Goal: Task Accomplishment & Management: Complete application form

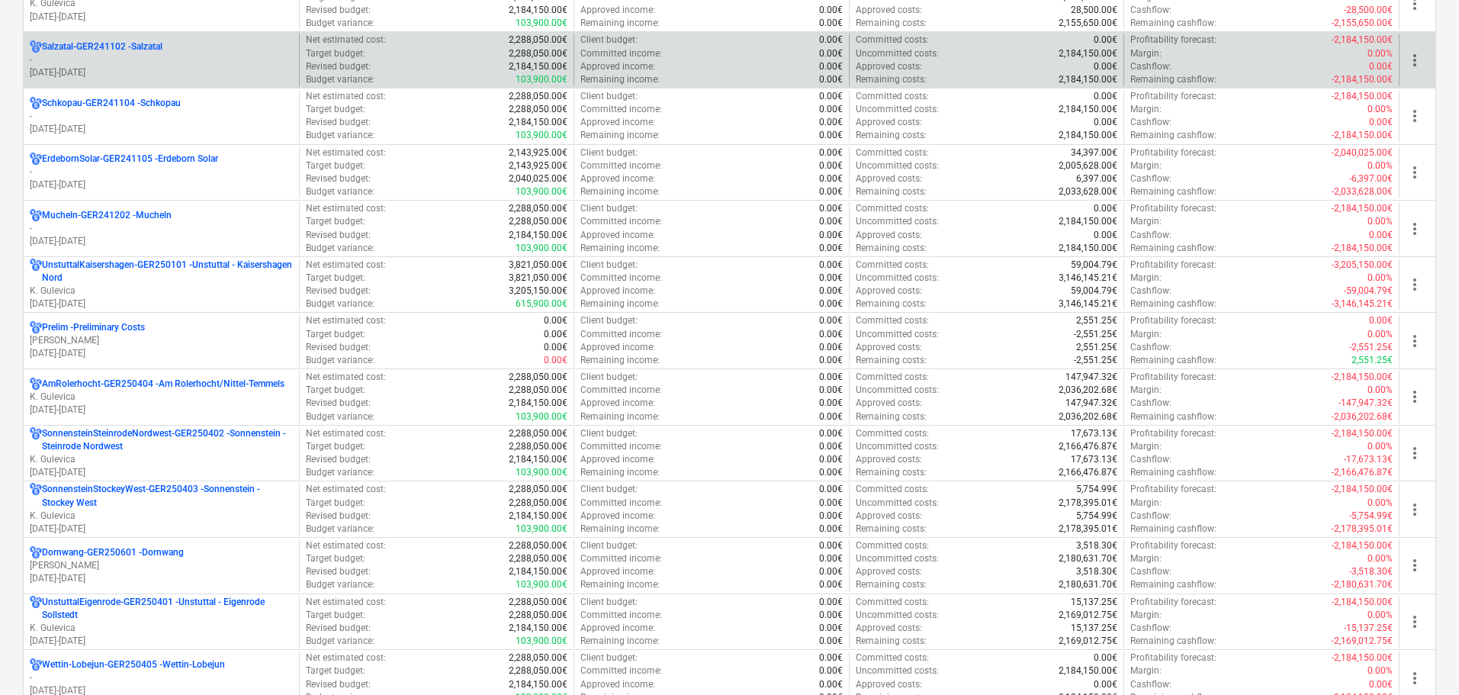
scroll to position [1677, 0]
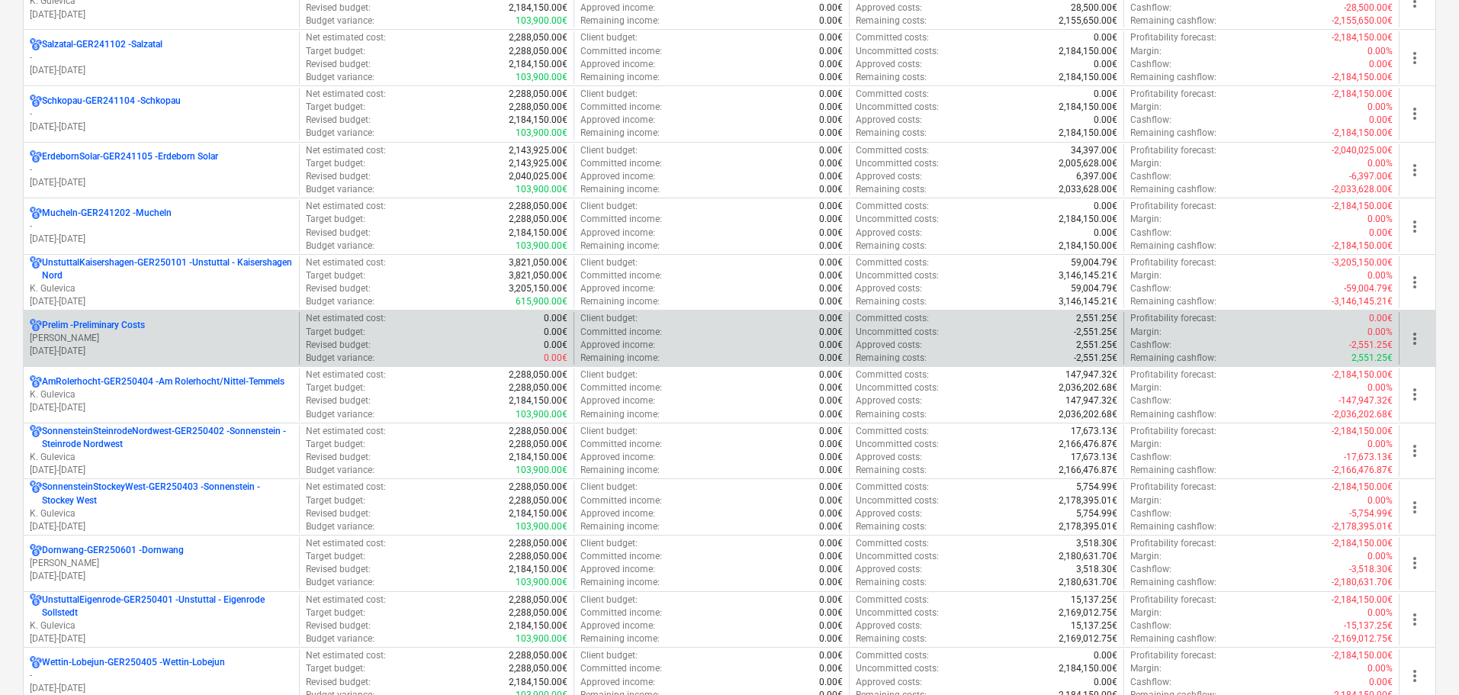
click at [120, 335] on p "[PERSON_NAME]" at bounding box center [161, 338] width 263 height 13
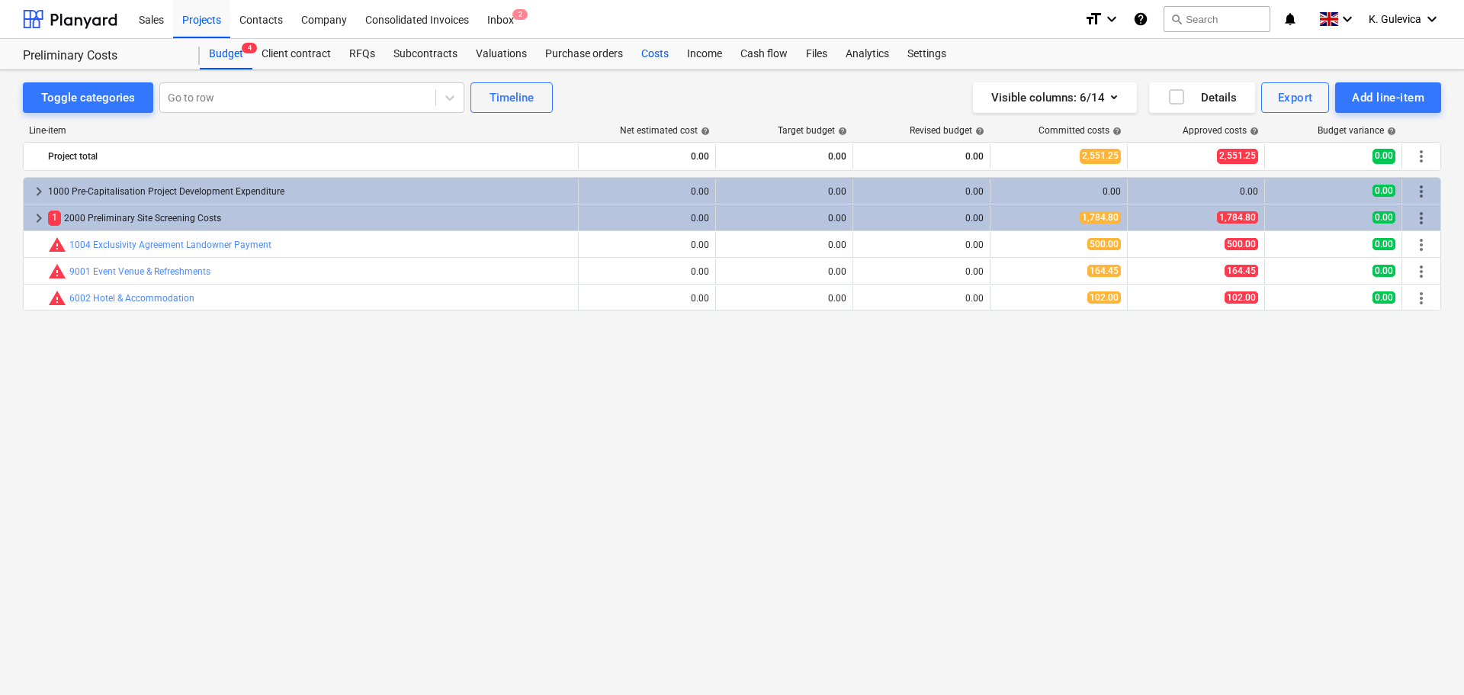
click at [650, 52] on div "Costs" at bounding box center [655, 54] width 46 height 30
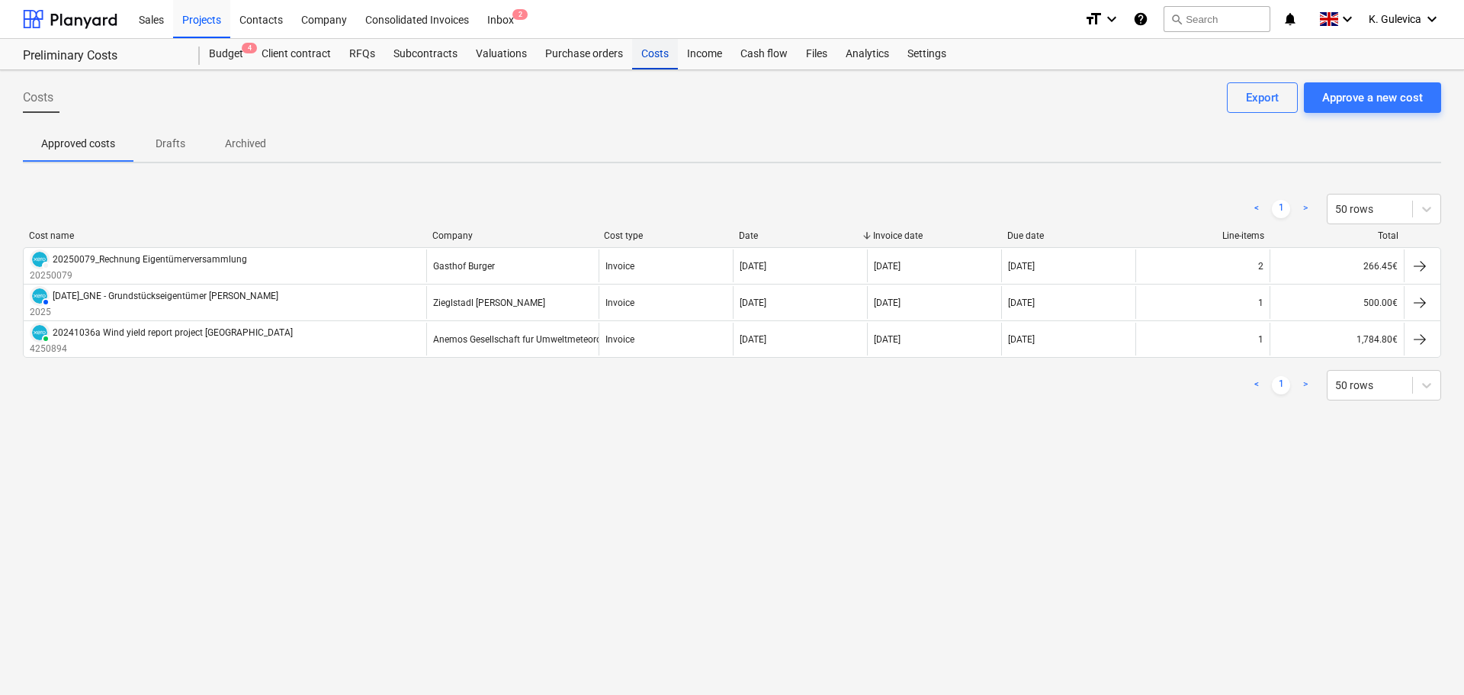
click at [644, 60] on div "Costs" at bounding box center [655, 54] width 46 height 30
click at [644, 50] on div "Costs" at bounding box center [655, 54] width 46 height 30
click at [1347, 101] on div "Approve a new cost" at bounding box center [1372, 98] width 101 height 20
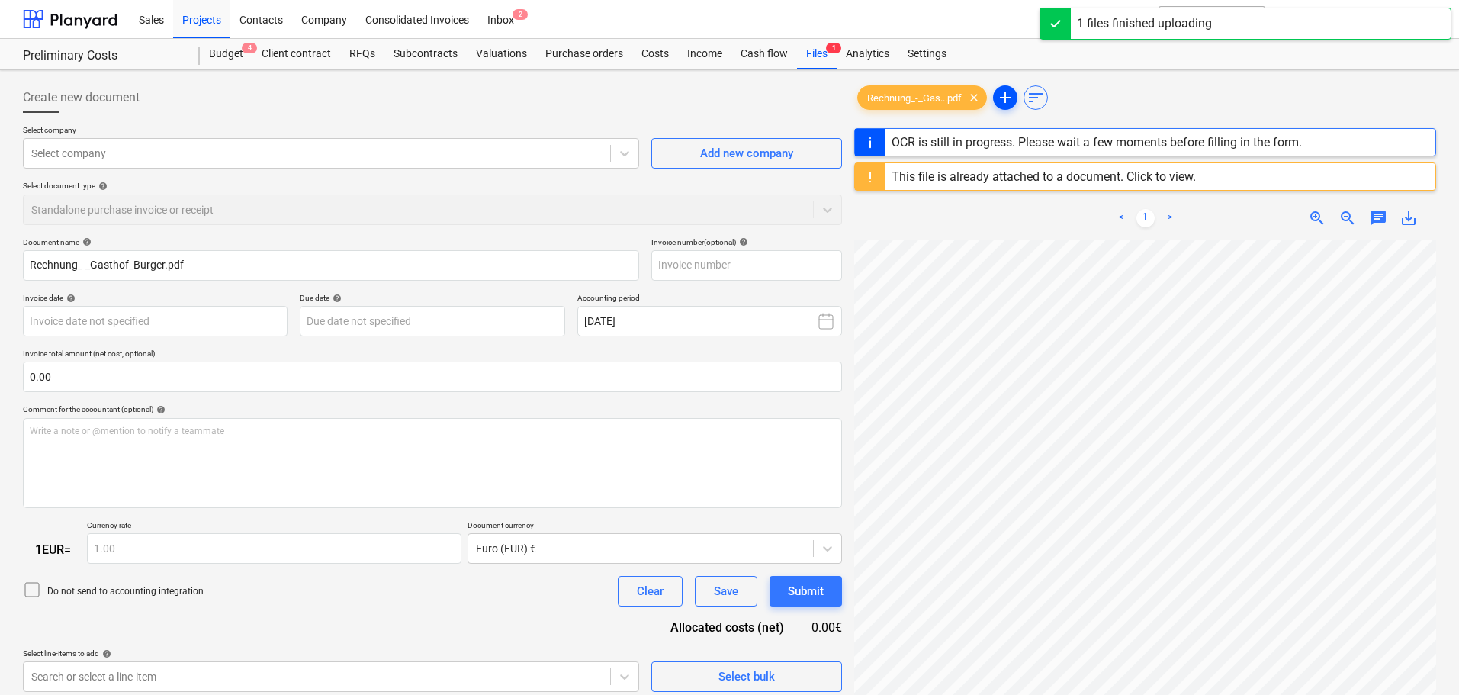
click at [1004, 102] on span "add" at bounding box center [1005, 97] width 18 height 18
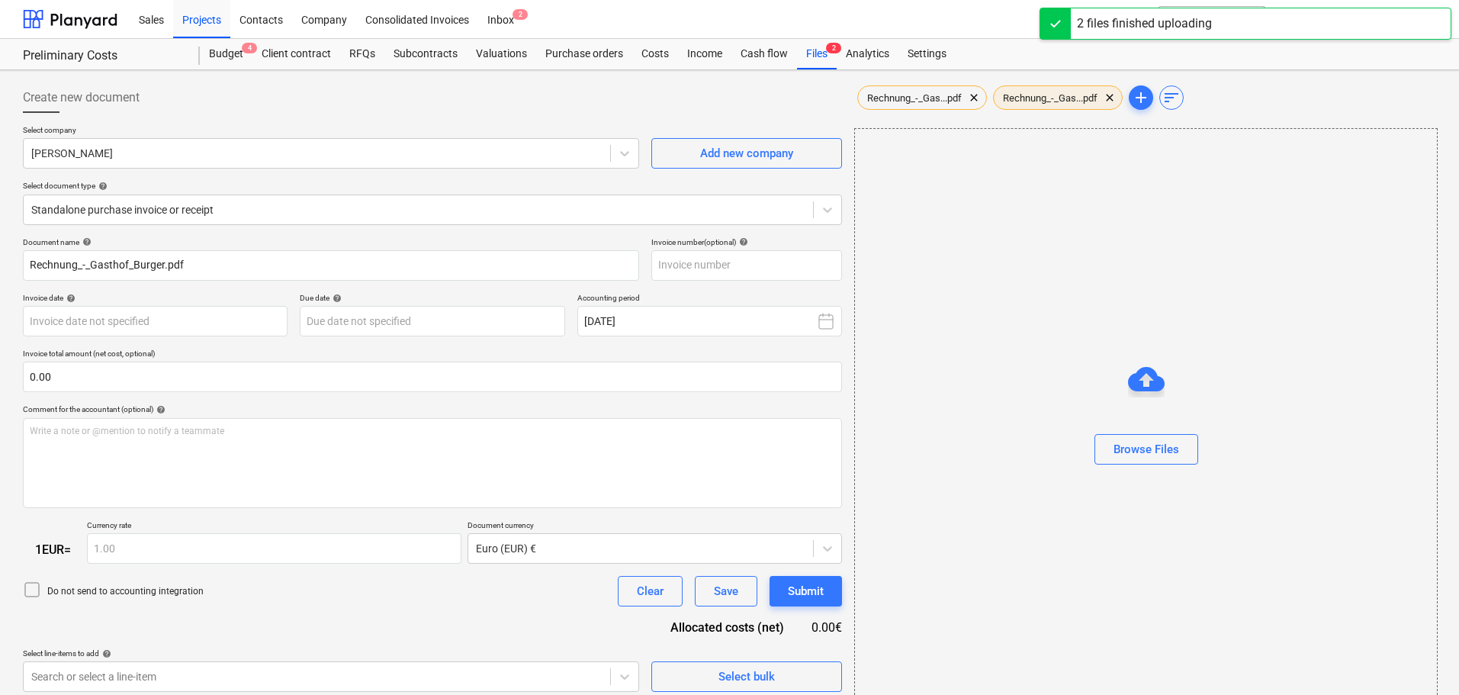
click at [1051, 88] on div "Rechnung_-_Gas...pdf clear" at bounding box center [1058, 97] width 130 height 24
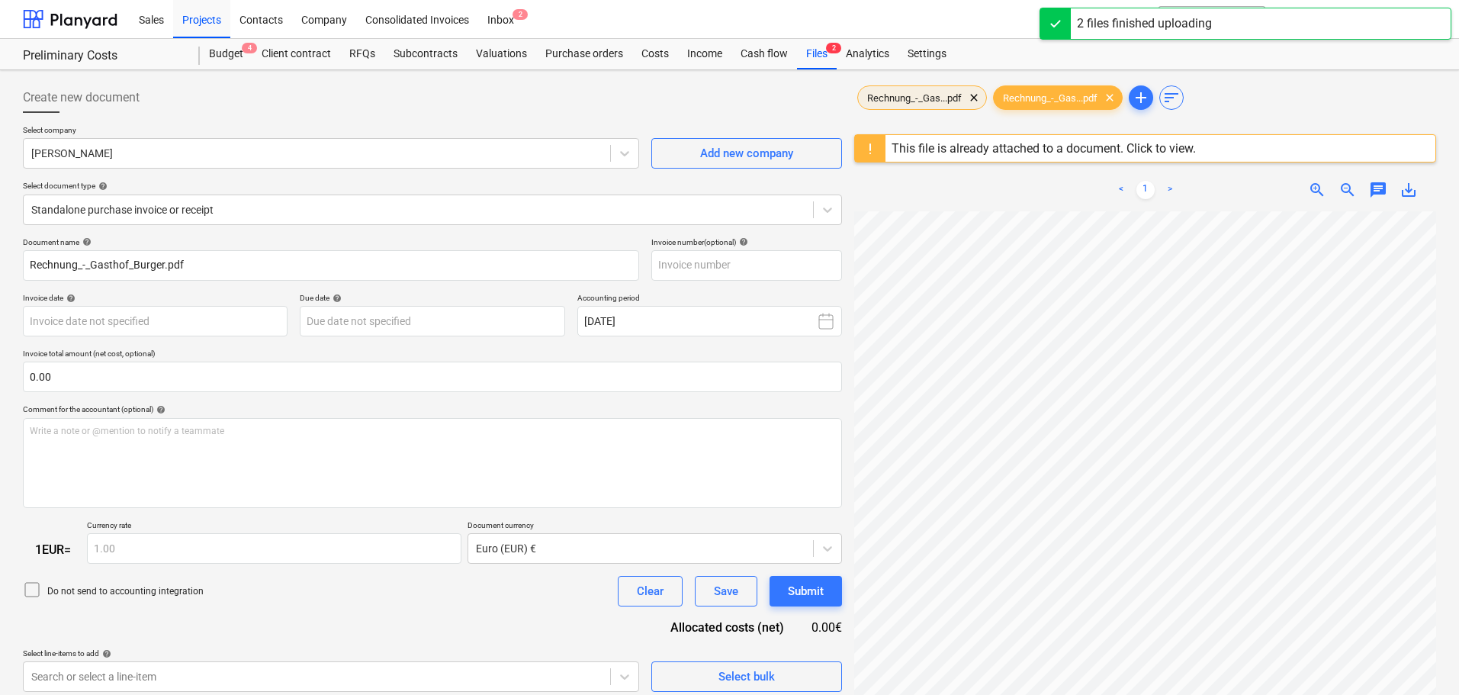
click at [901, 94] on span "Rechnung_-_Gas...pdf" at bounding box center [914, 97] width 113 height 11
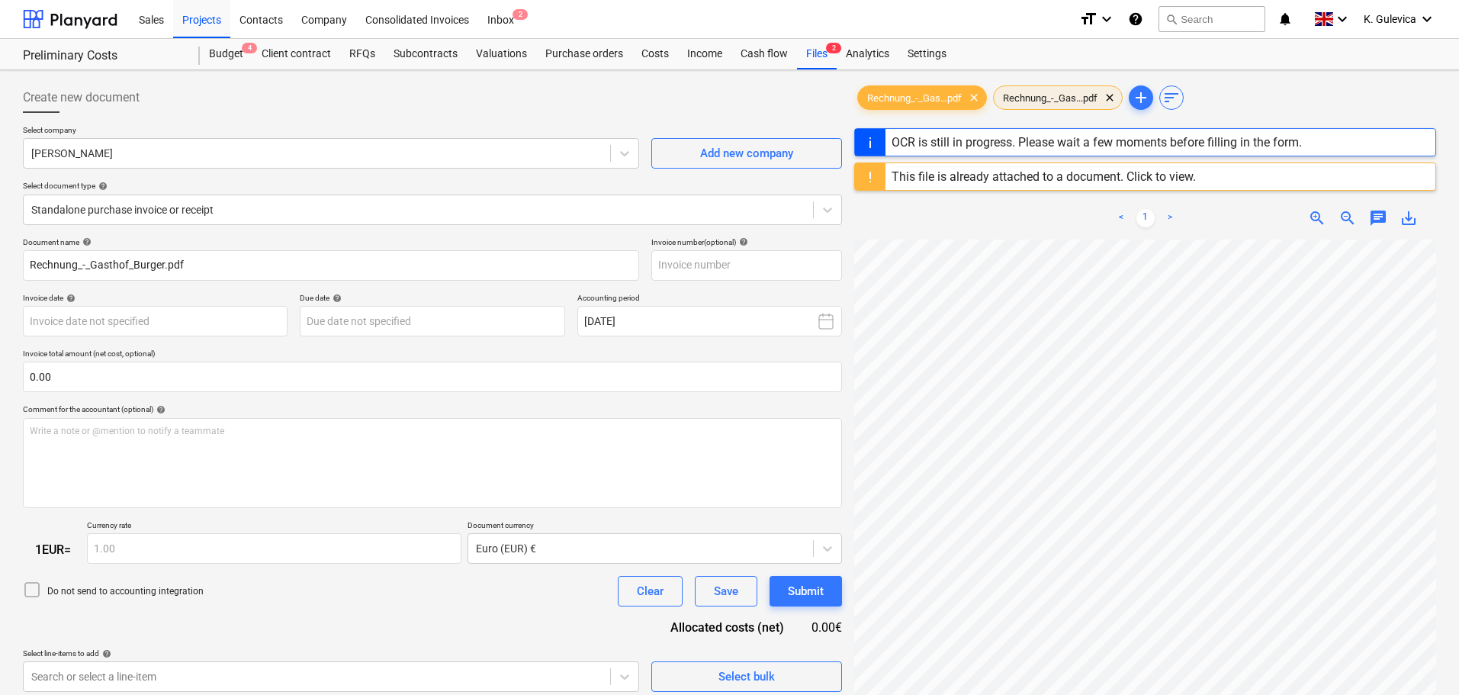
click at [1051, 98] on span "Rechnung_-_Gas...pdf" at bounding box center [1050, 97] width 113 height 11
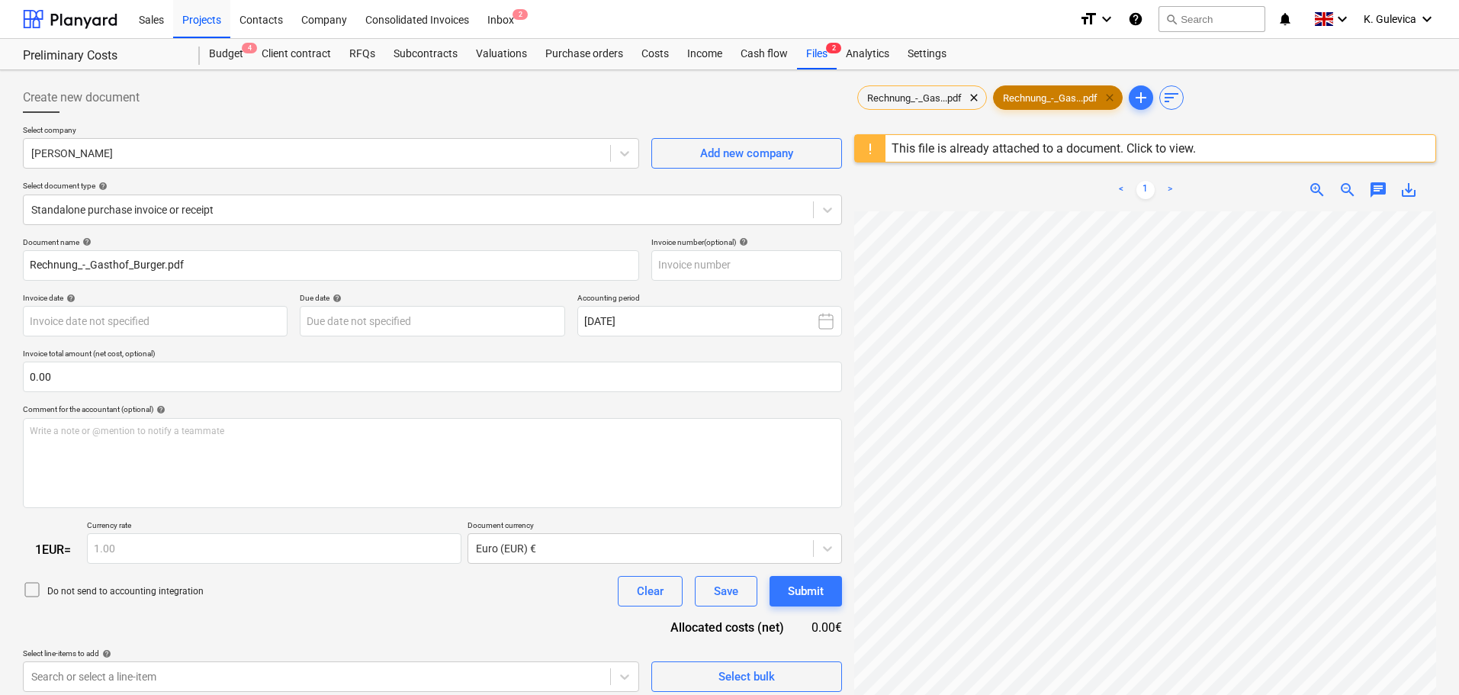
click at [1118, 98] on span "clear" at bounding box center [1109, 97] width 18 height 18
click at [1003, 101] on span "add" at bounding box center [1005, 97] width 18 height 18
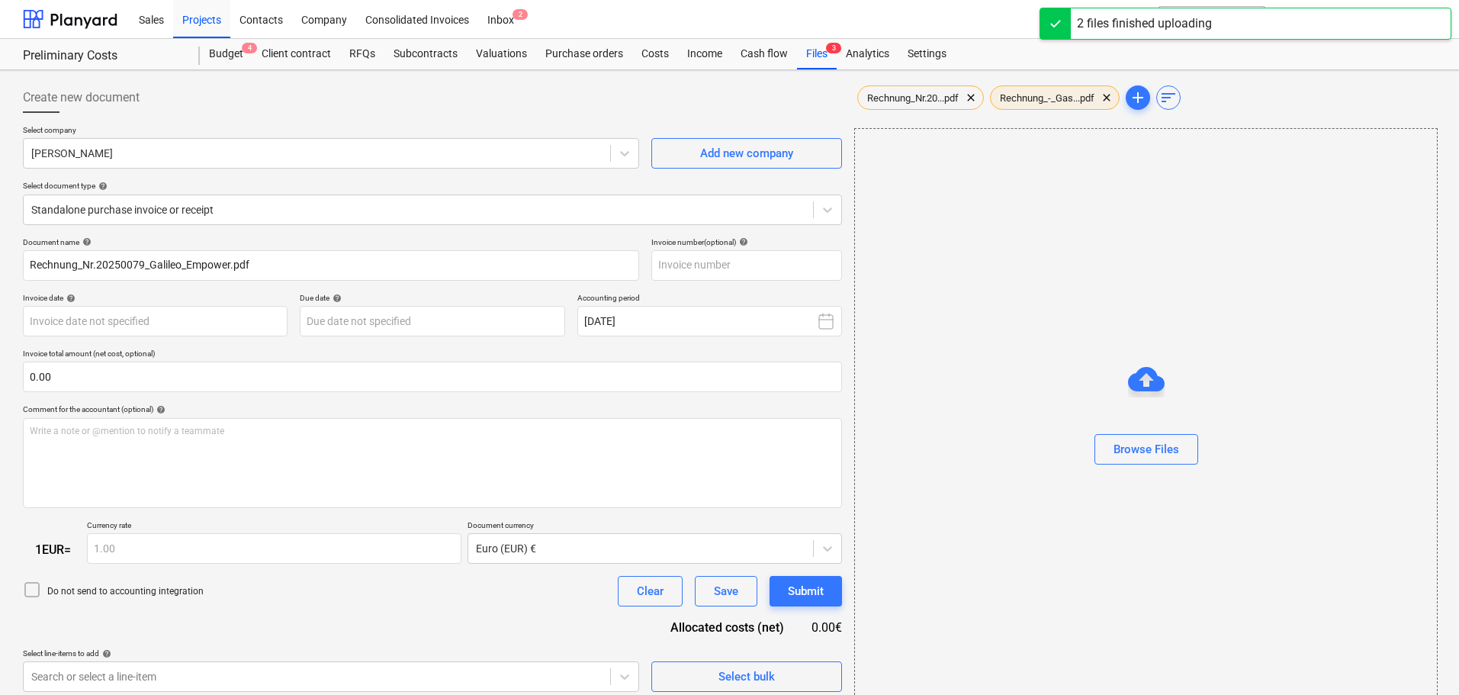
click at [1073, 93] on span "Rechnung_-_Gas...pdf" at bounding box center [1046, 97] width 113 height 11
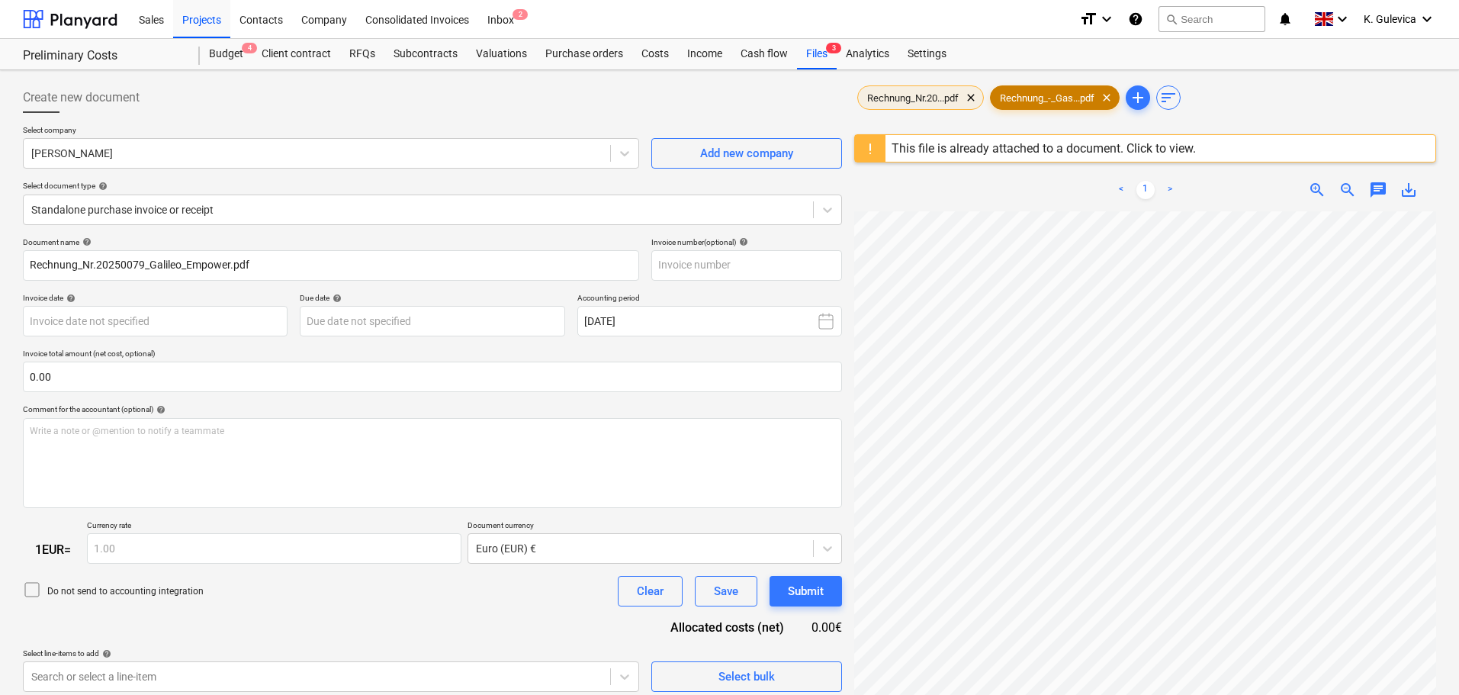
type input "20250079"
type input "28 Aug 2025"
click at [929, 98] on span "Rechnung_Nr.20...pdf" at bounding box center [913, 97] width 110 height 11
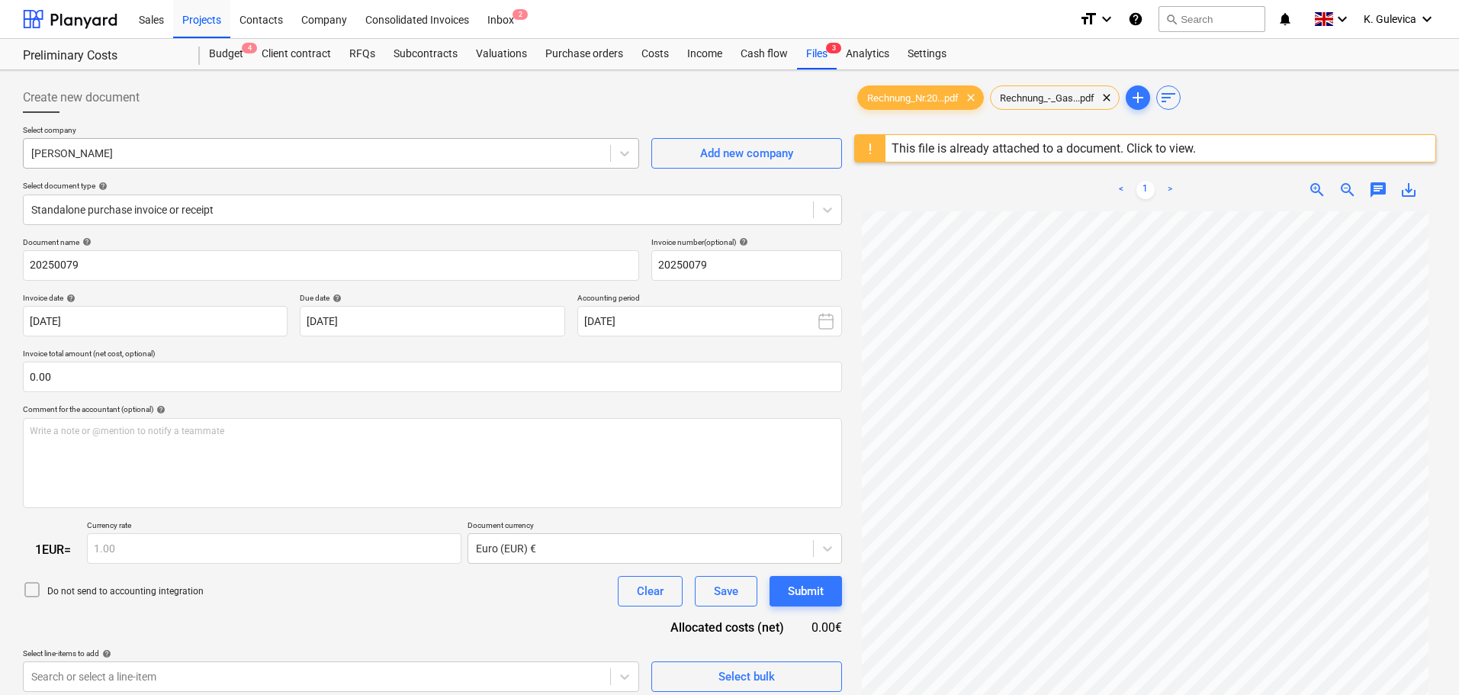
click at [412, 149] on div at bounding box center [316, 153] width 571 height 15
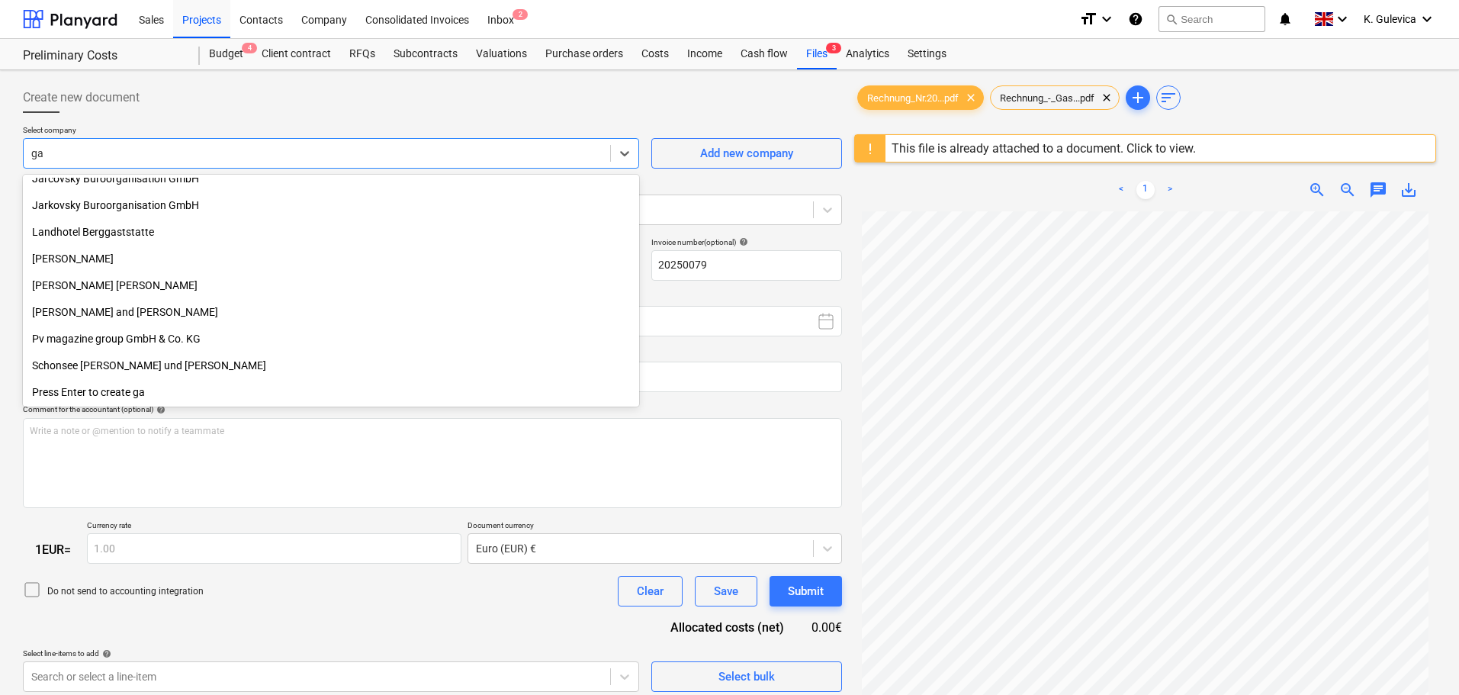
scroll to position [492, 0]
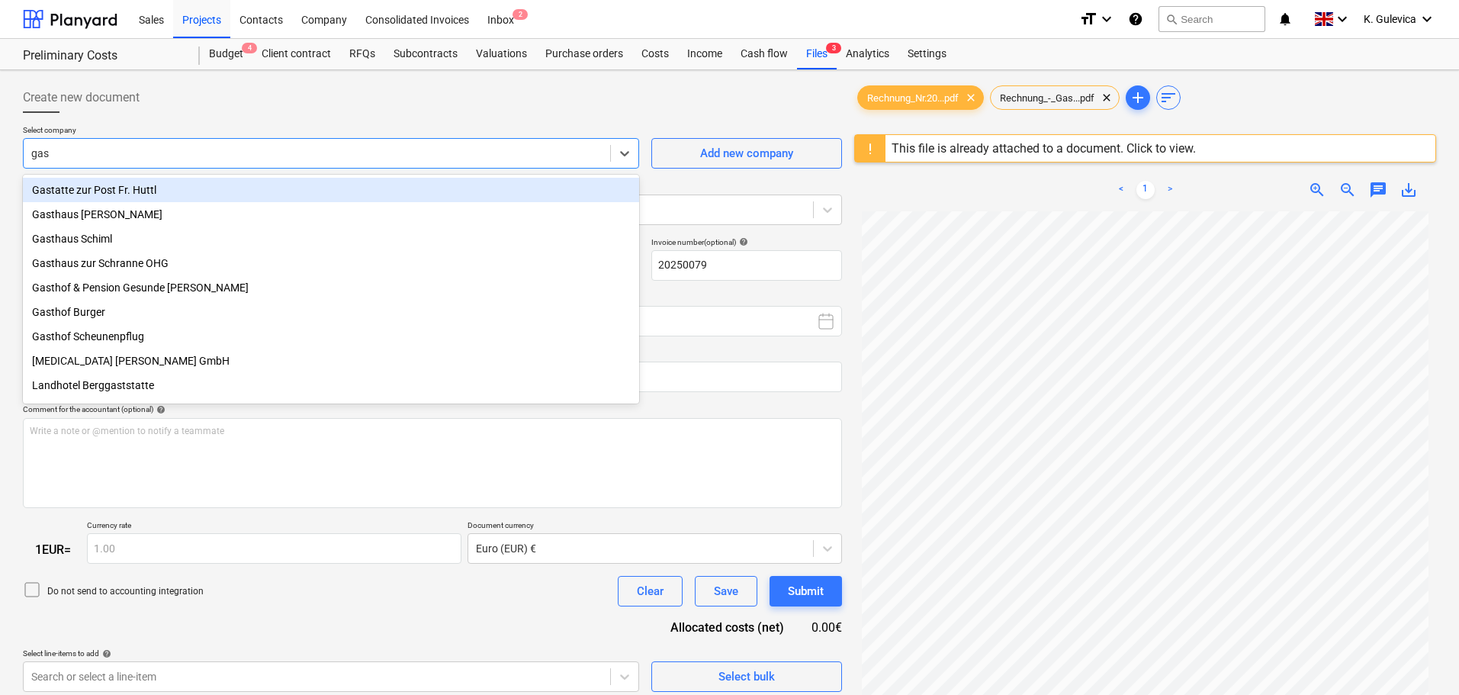
type input "gast"
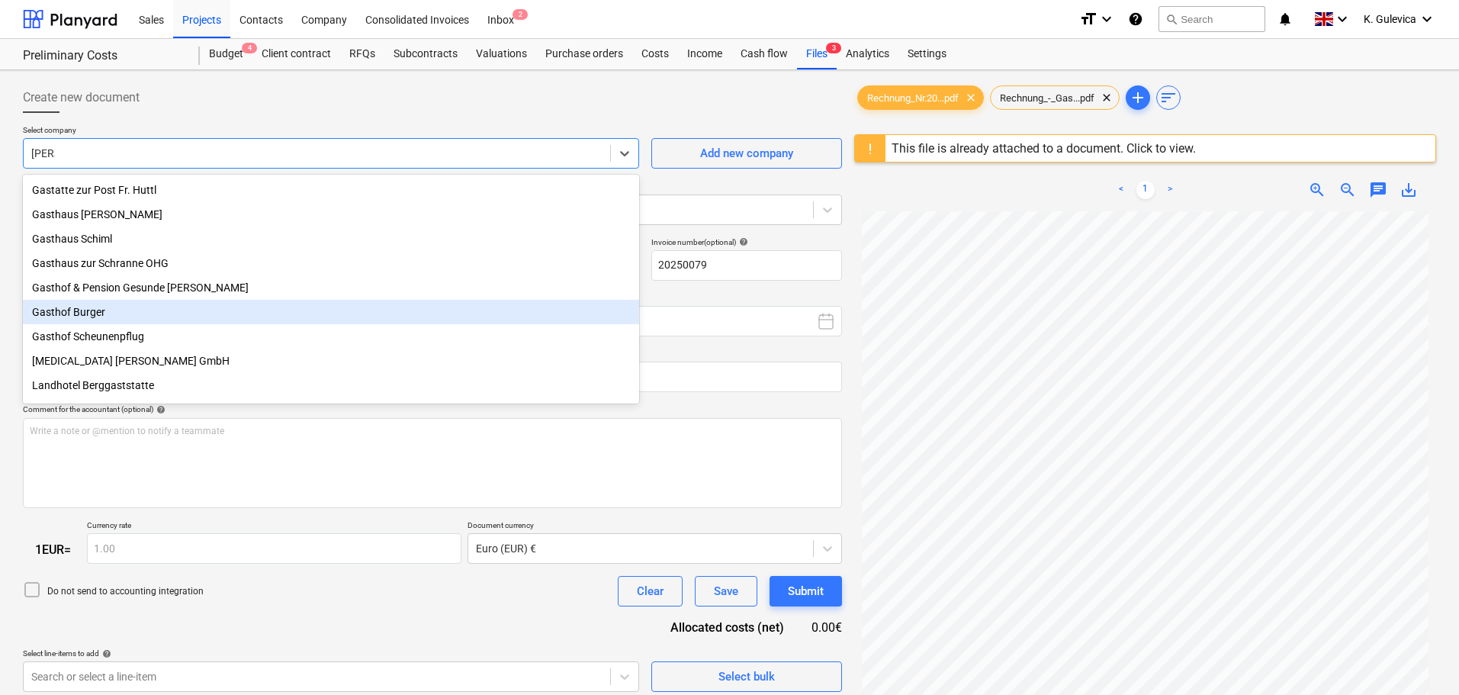
click at [87, 316] on div "Gasthof Burger" at bounding box center [331, 312] width 616 height 24
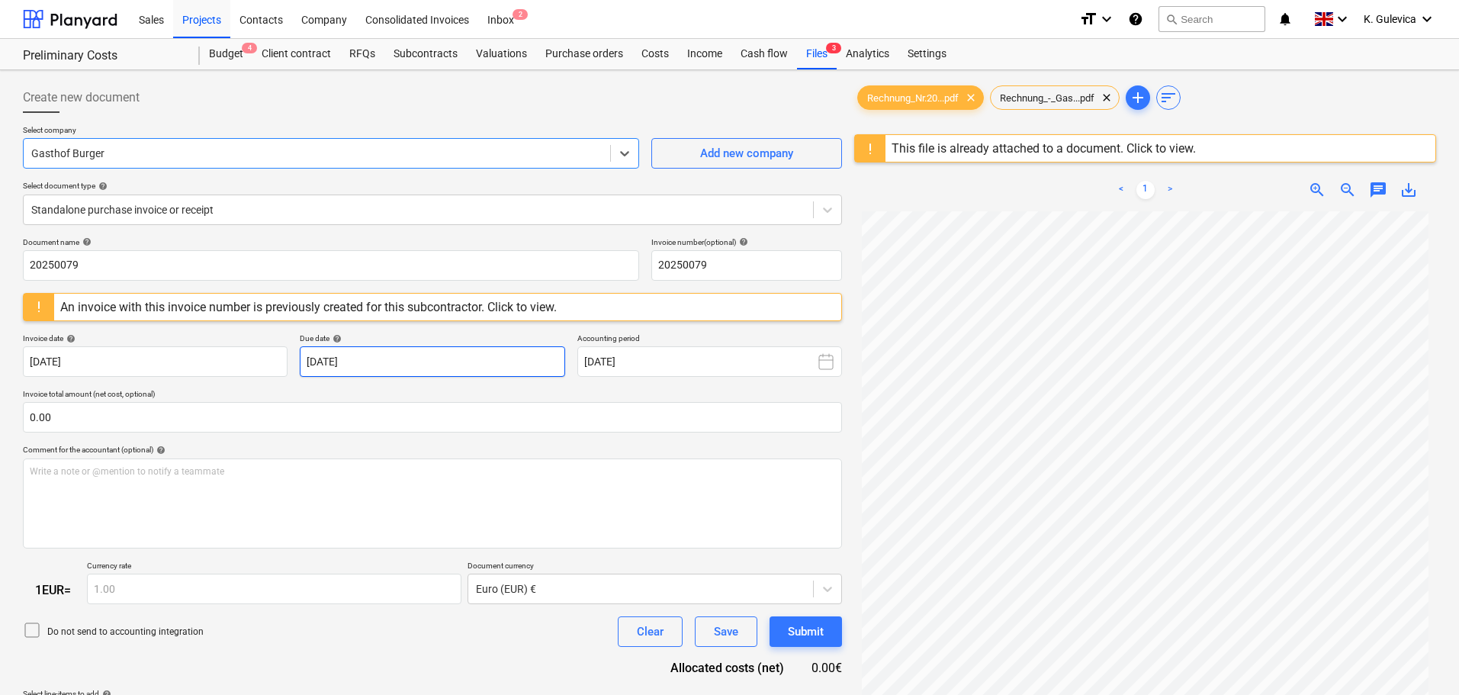
click at [459, 348] on body "Sales Projects Contacts Company Consolidated Invoices Inbox 2 format_size keybo…" at bounding box center [729, 347] width 1459 height 695
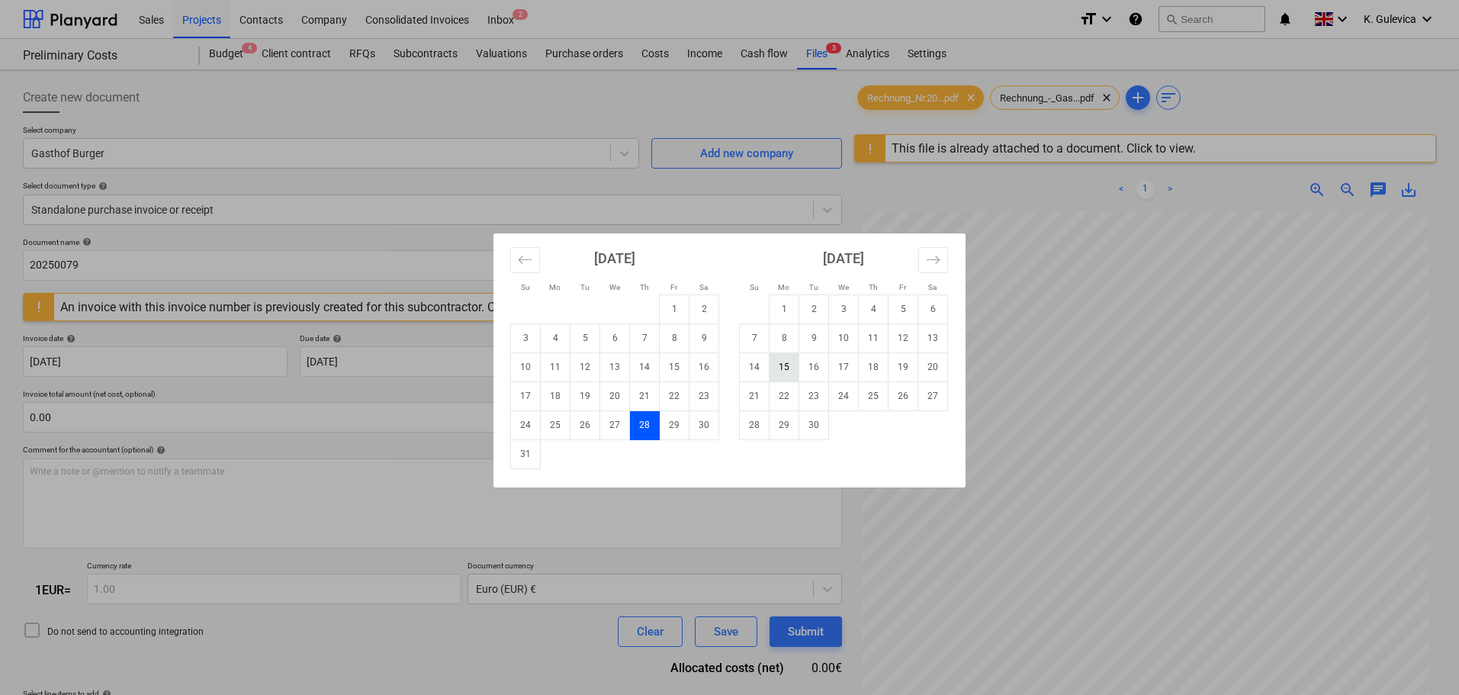
click at [786, 366] on td "15" at bounding box center [784, 366] width 30 height 29
type input "15 Sep 2025"
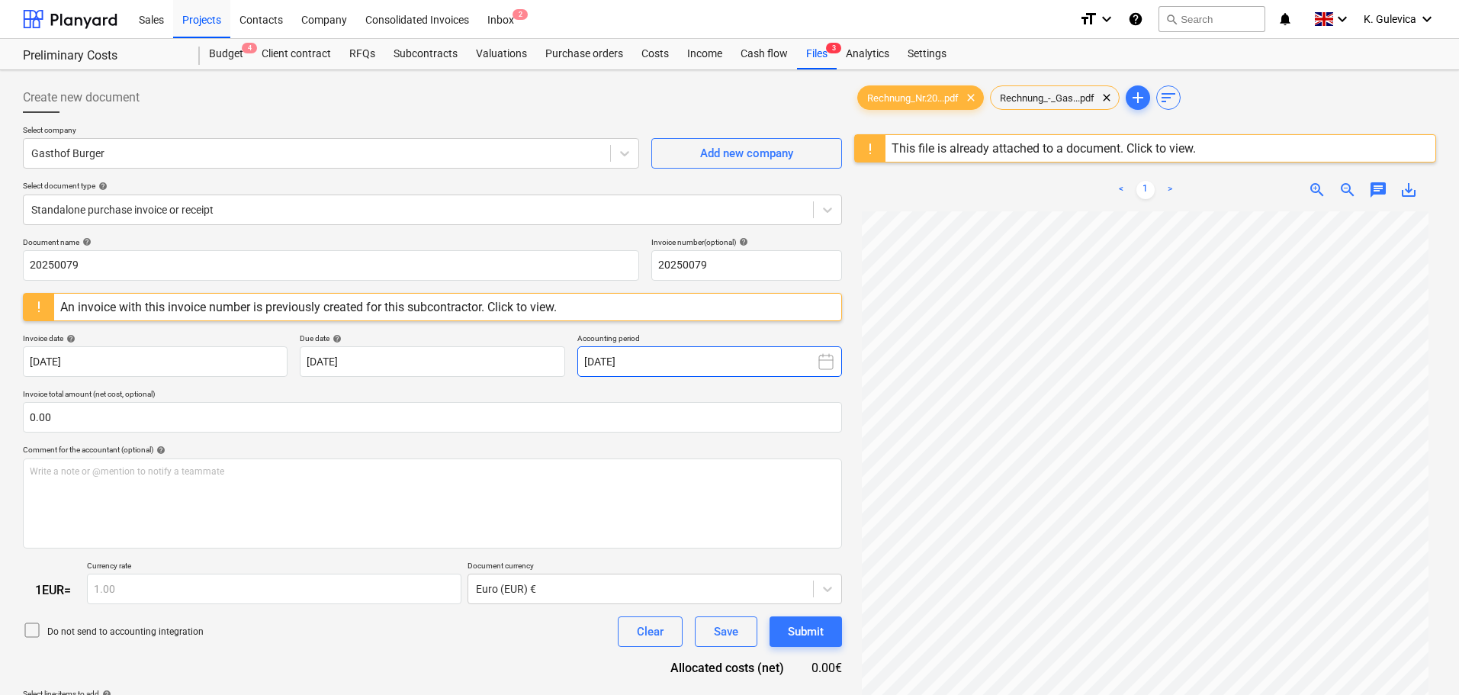
click at [740, 364] on button "September 2025" at bounding box center [709, 361] width 265 height 30
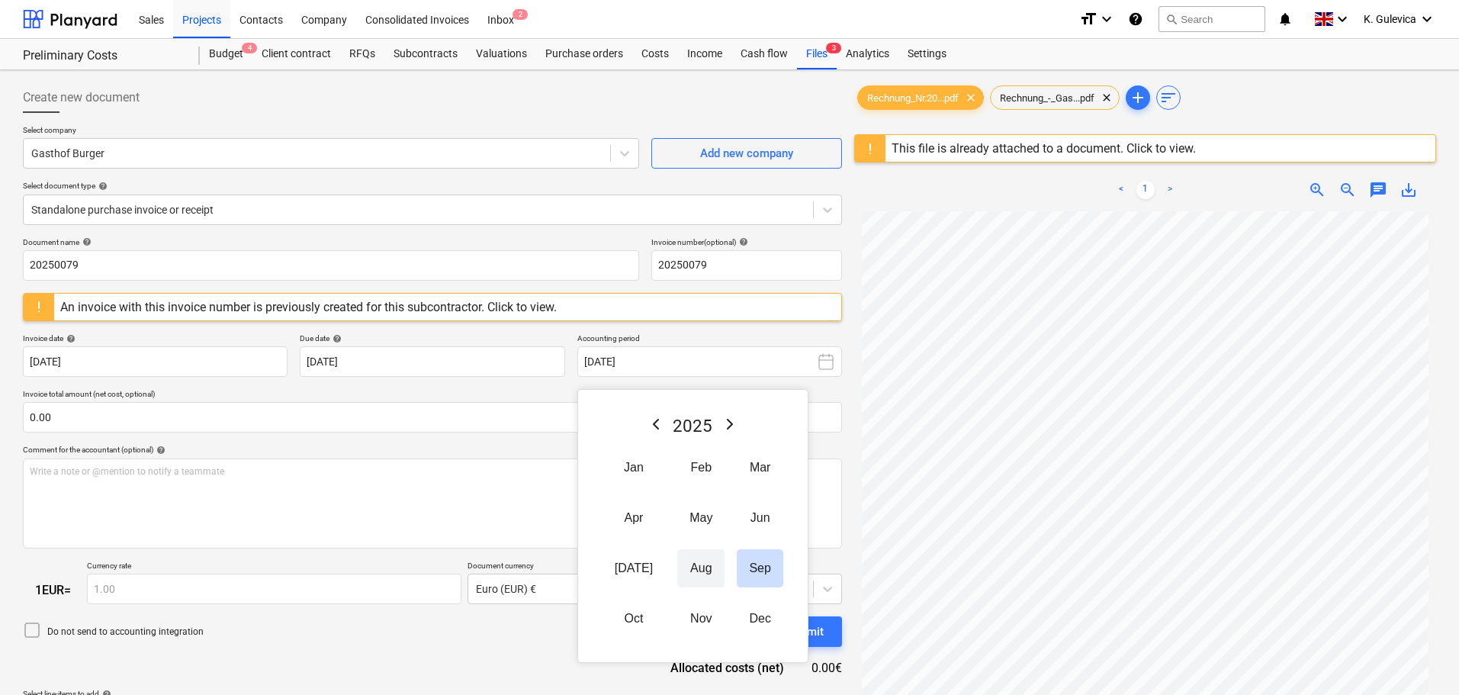
click at [677, 570] on button "Aug" at bounding box center [700, 568] width 47 height 38
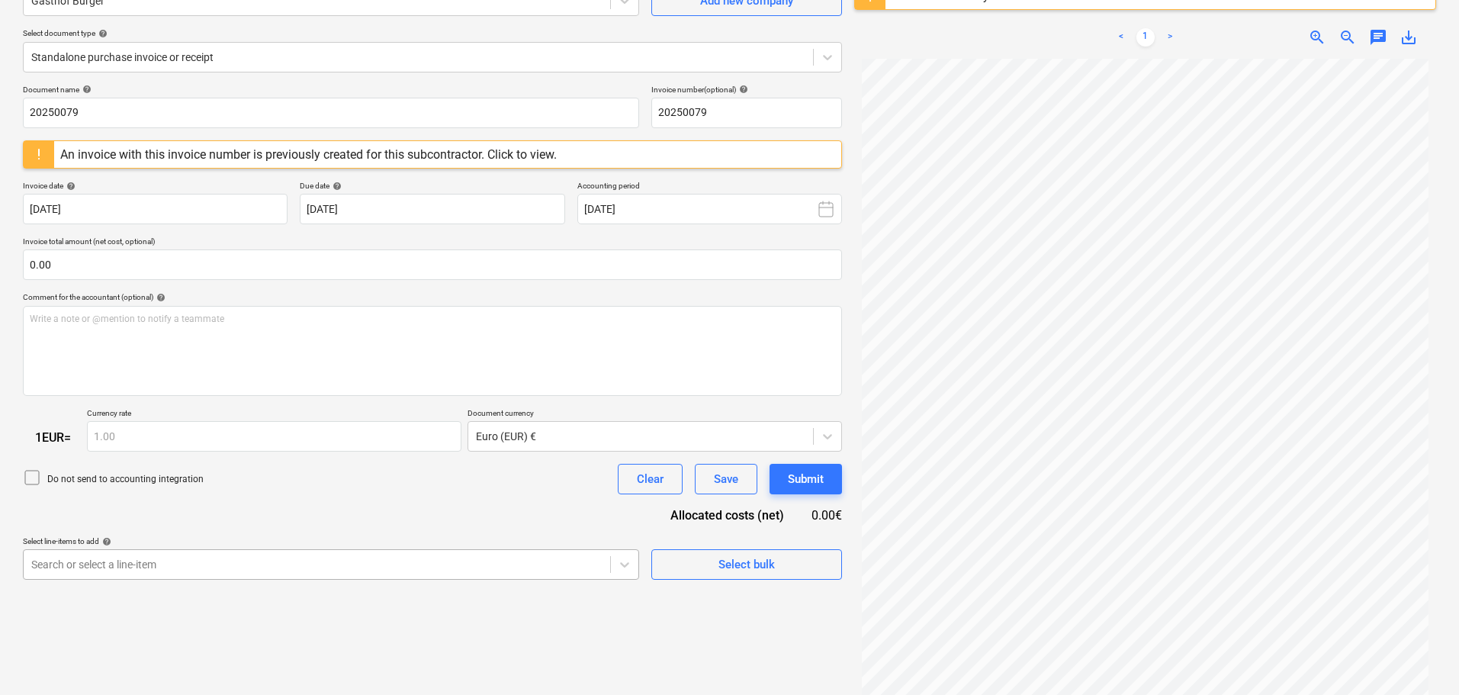
scroll to position [272, 0]
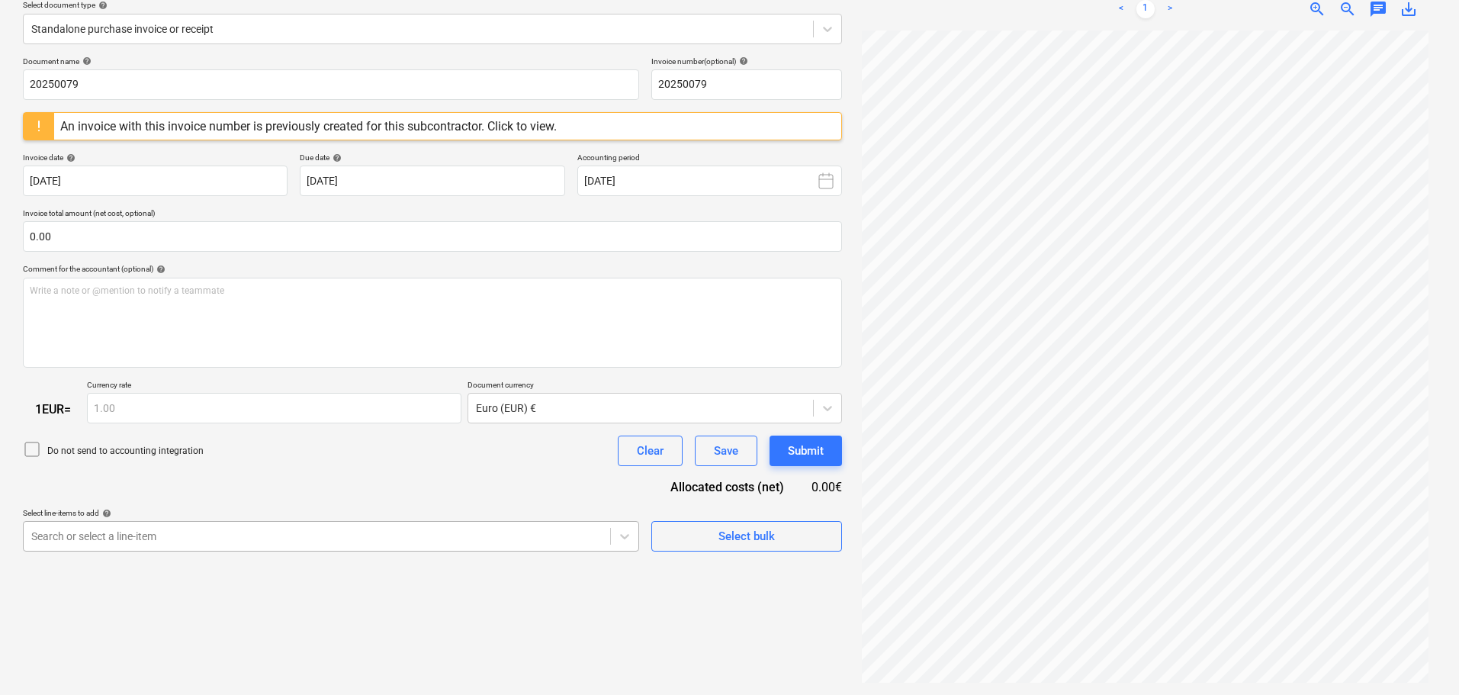
click at [133, 514] on body "Sales Projects Contacts Company Consolidated Invoices Inbox 2 format_size keybo…" at bounding box center [729, 166] width 1459 height 695
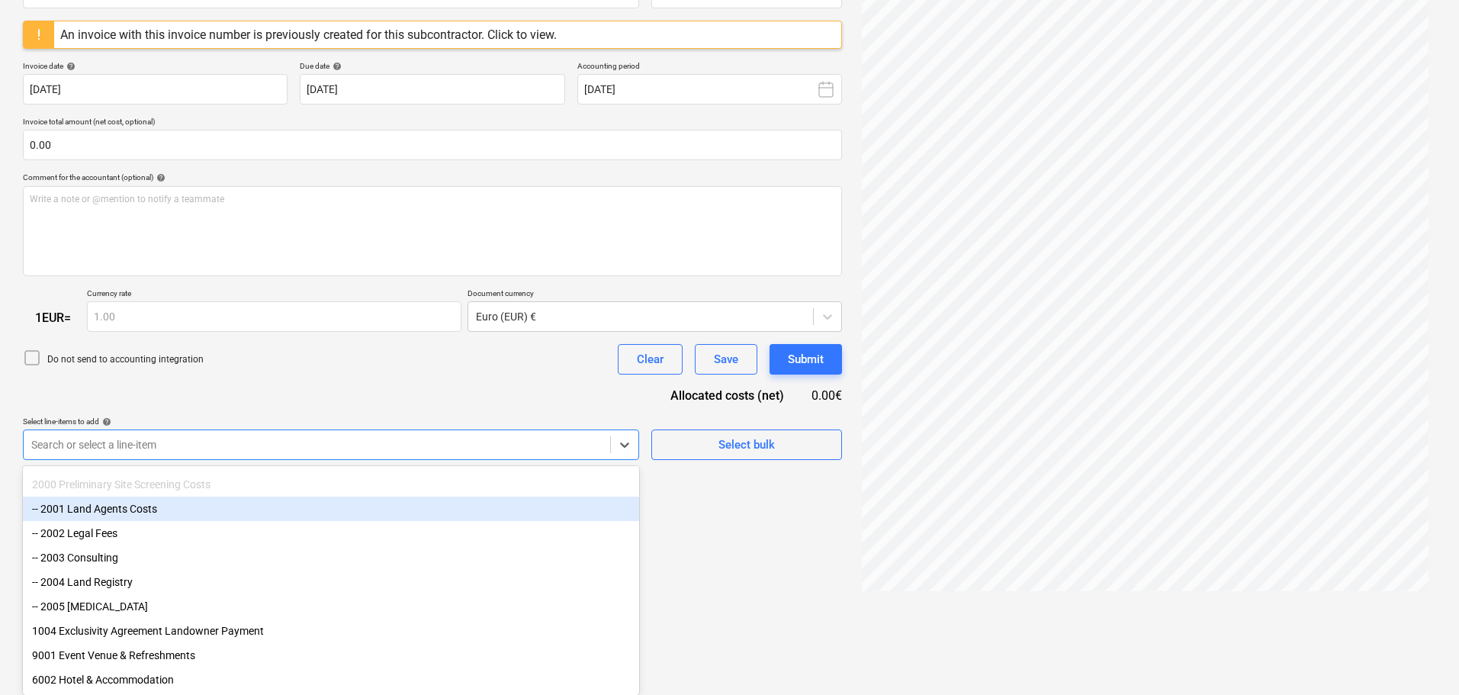
scroll to position [181, 0]
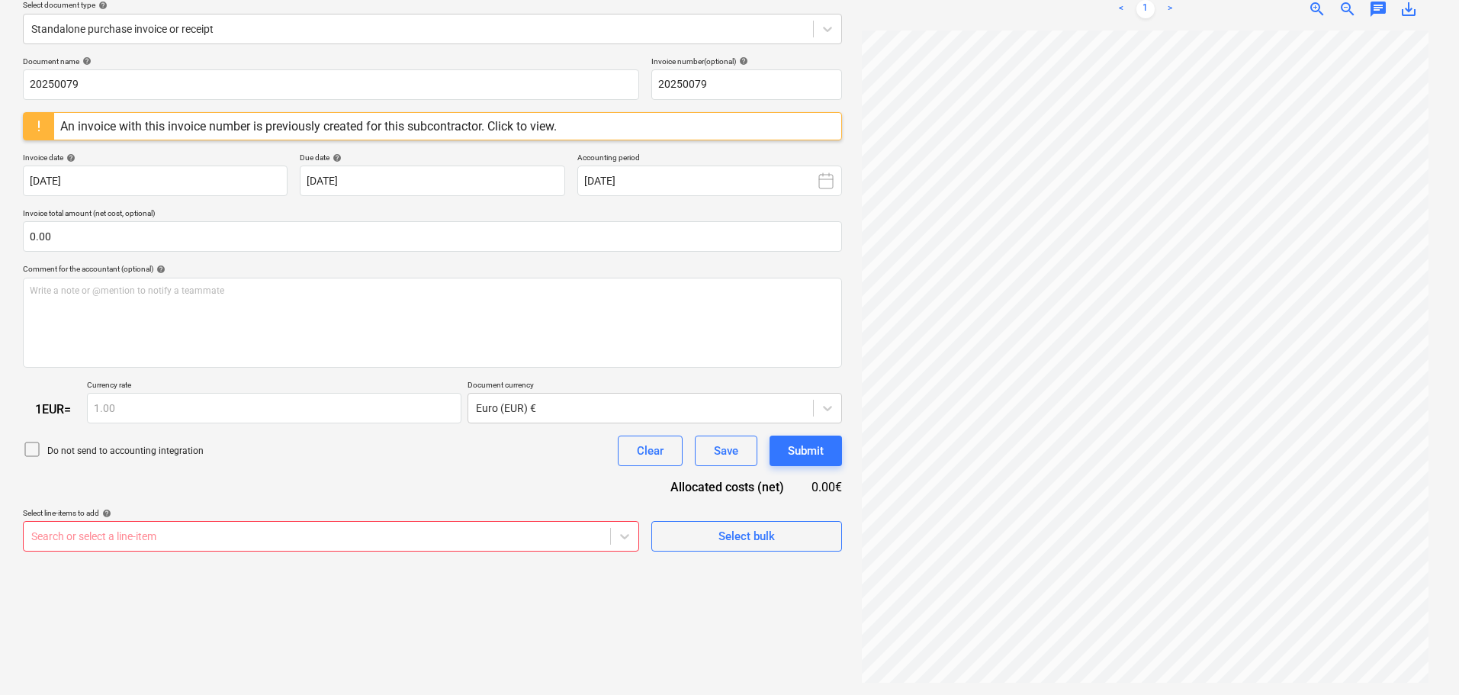
click at [194, 517] on div "Select line-items to add help" at bounding box center [331, 513] width 616 height 10
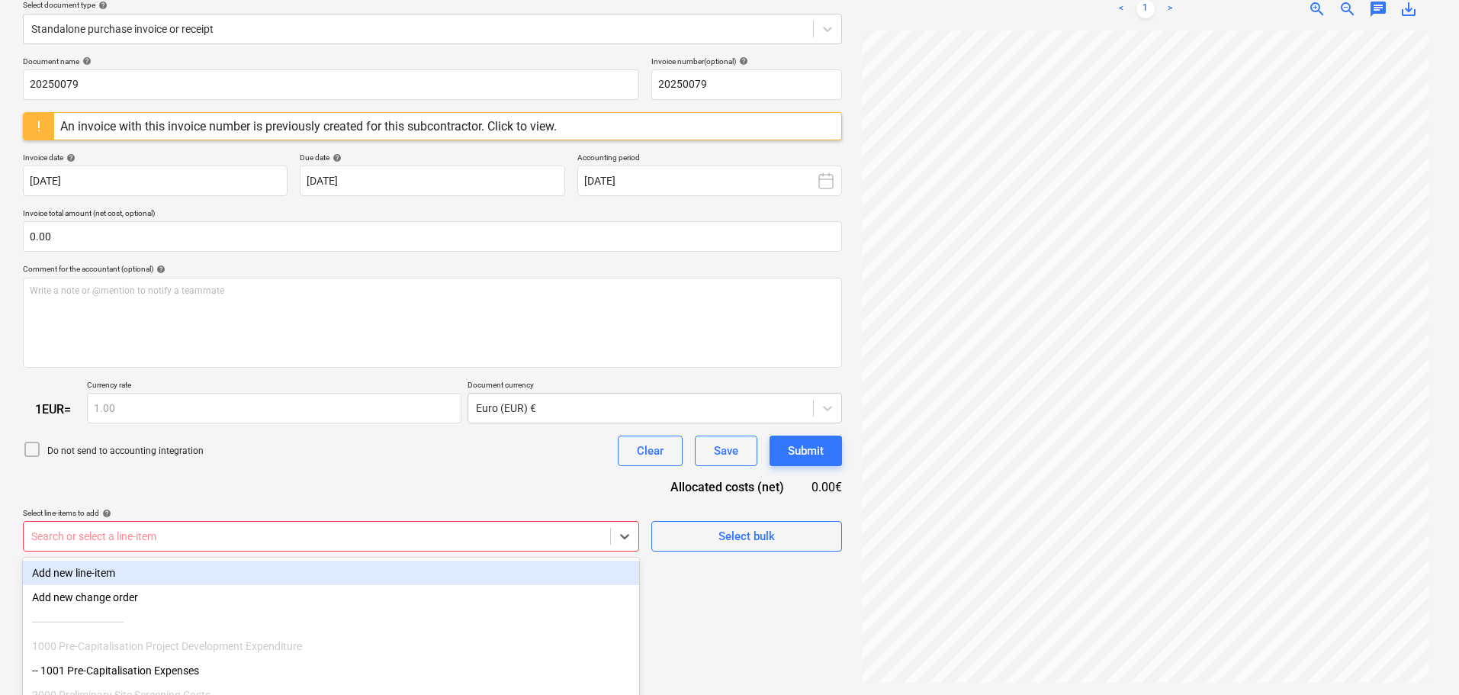
click at [196, 514] on body "Sales Projects Contacts Company Consolidated Invoices Inbox 3 format_size keybo…" at bounding box center [729, 166] width 1459 height 695
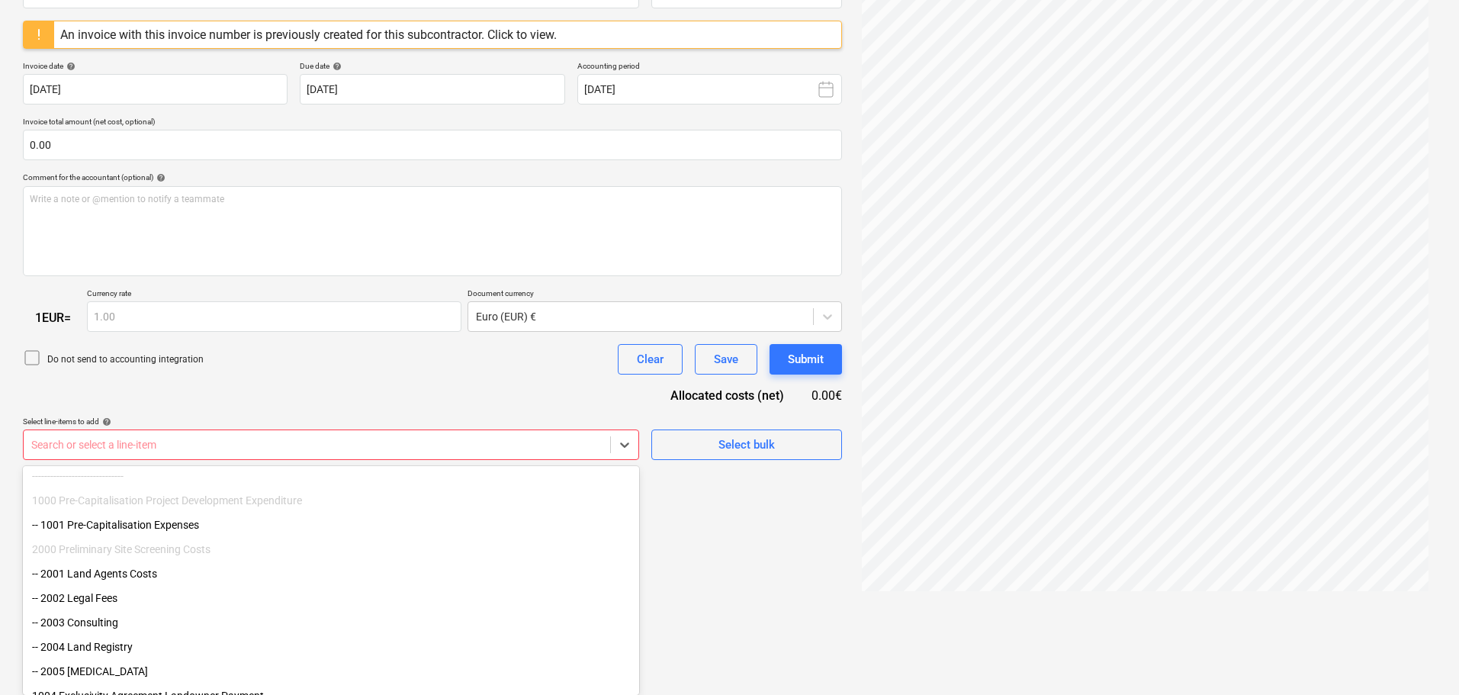
scroll to position [130, 0]
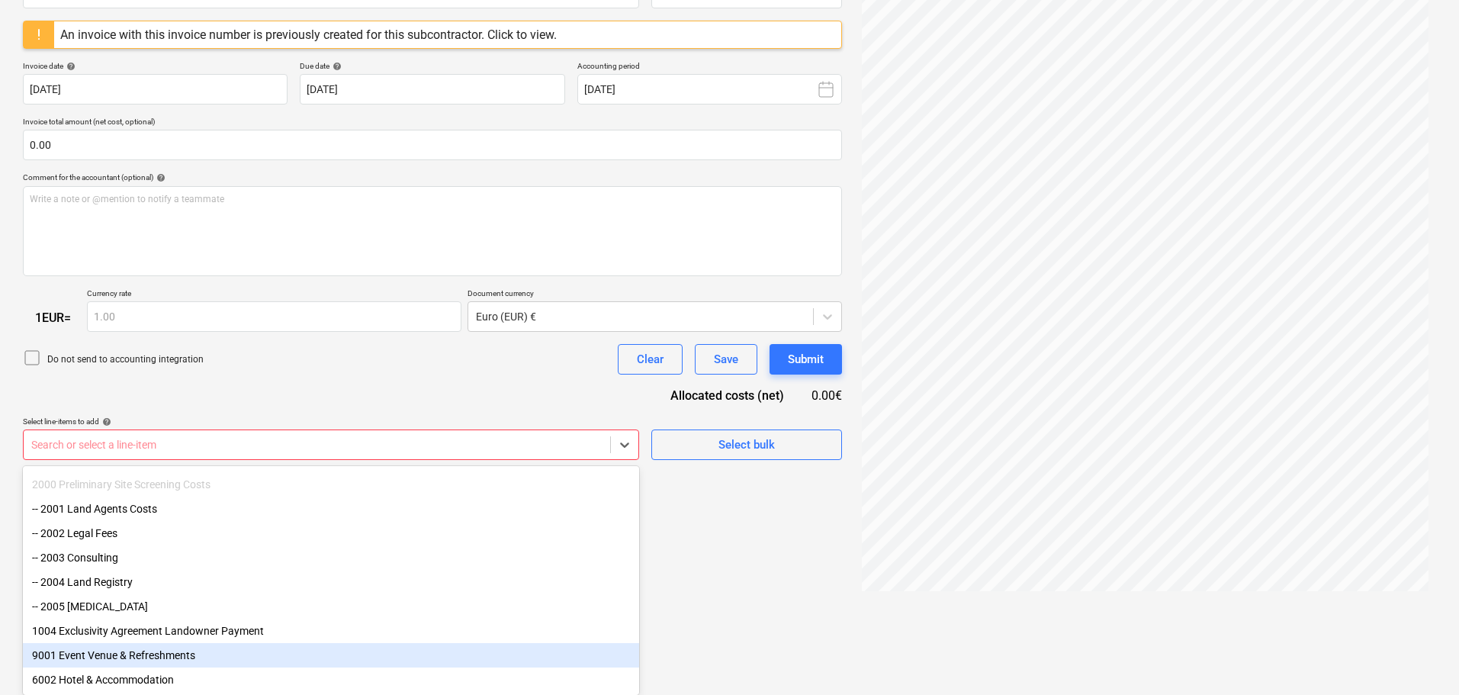
click at [165, 650] on div "9001 Event Venue & Refreshments" at bounding box center [331, 655] width 616 height 24
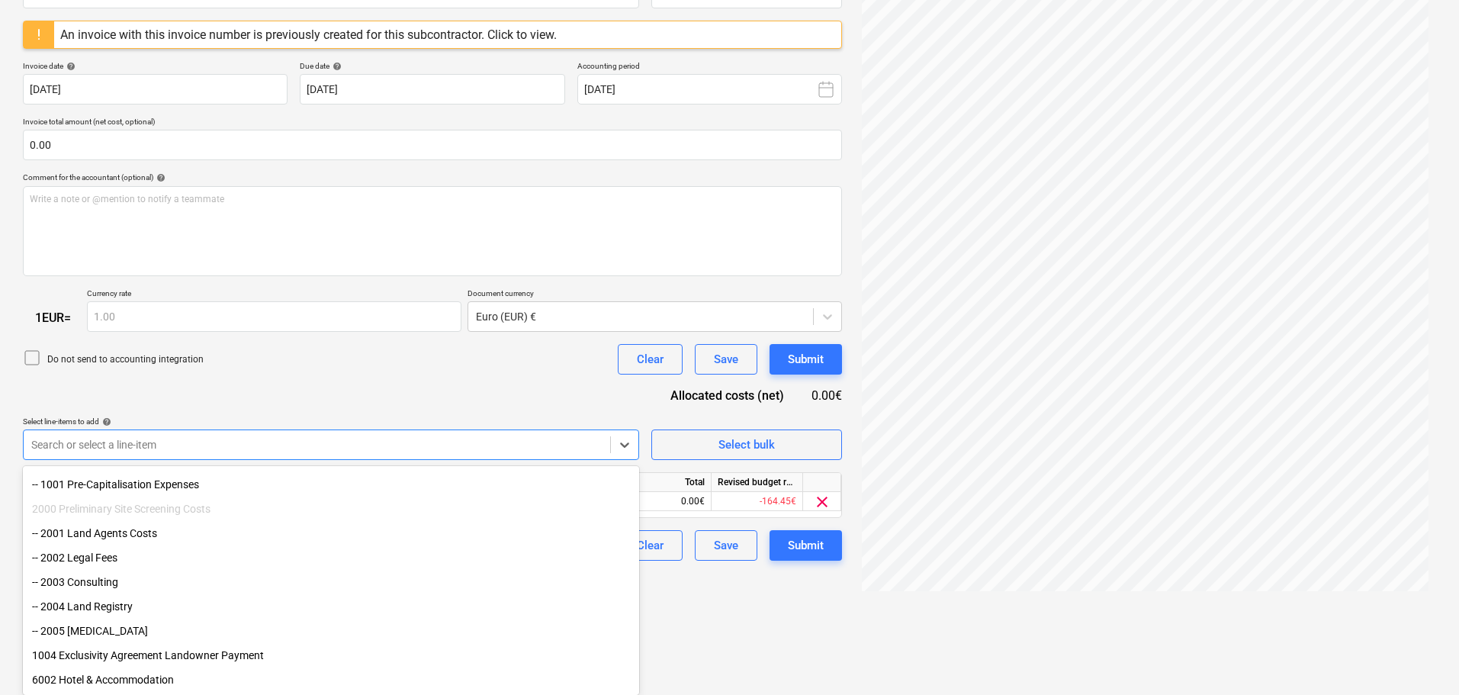
scroll to position [104, 0]
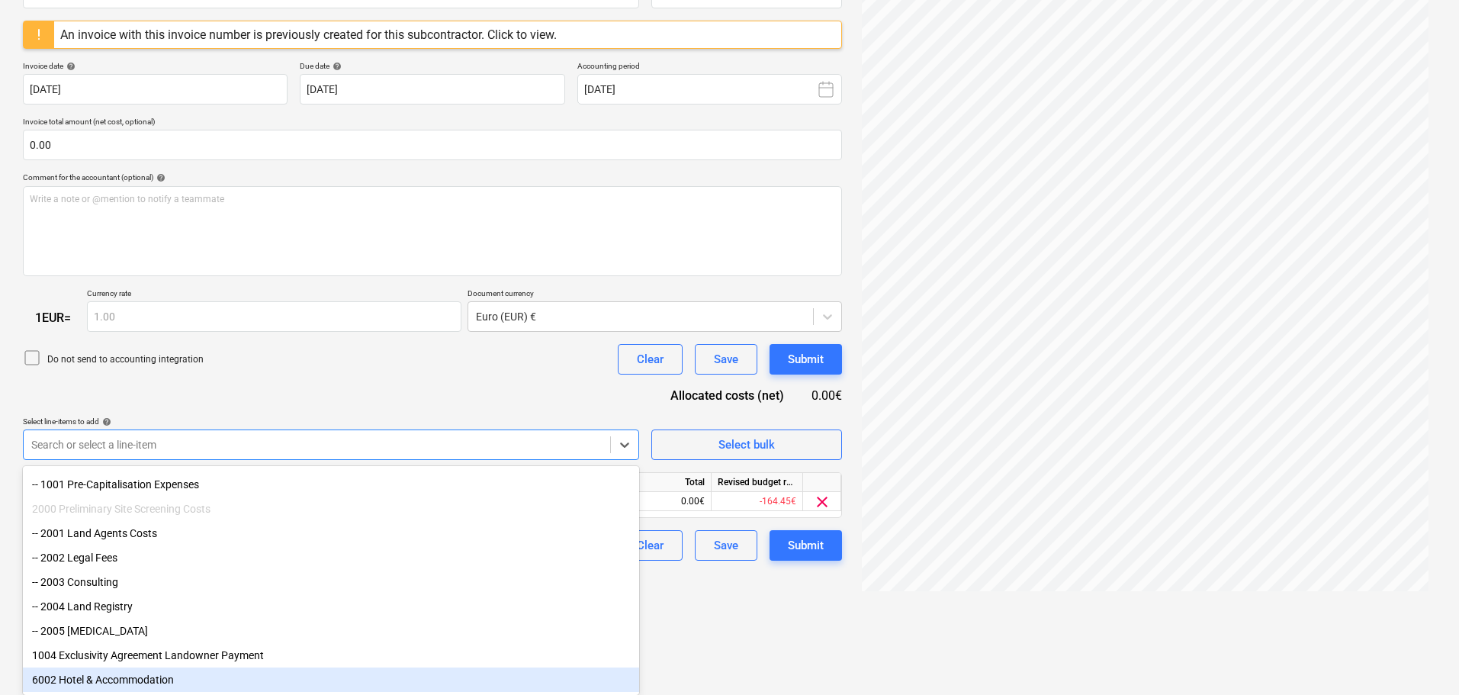
click at [112, 682] on div "6002 Hotel & Accommodation" at bounding box center [331, 679] width 616 height 24
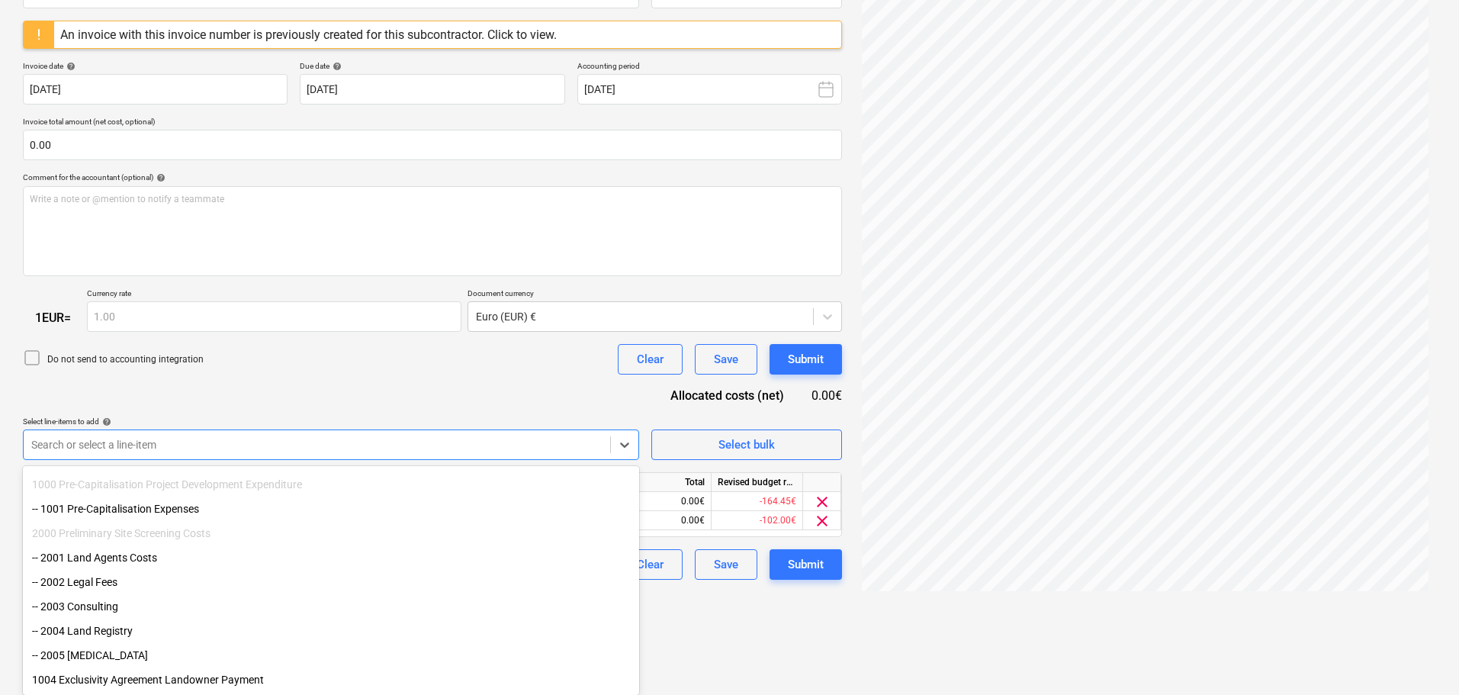
click at [297, 387] on div "Document name help 20250079 Invoice number (optional) help 20250079 An invoice …" at bounding box center [432, 272] width 819 height 615
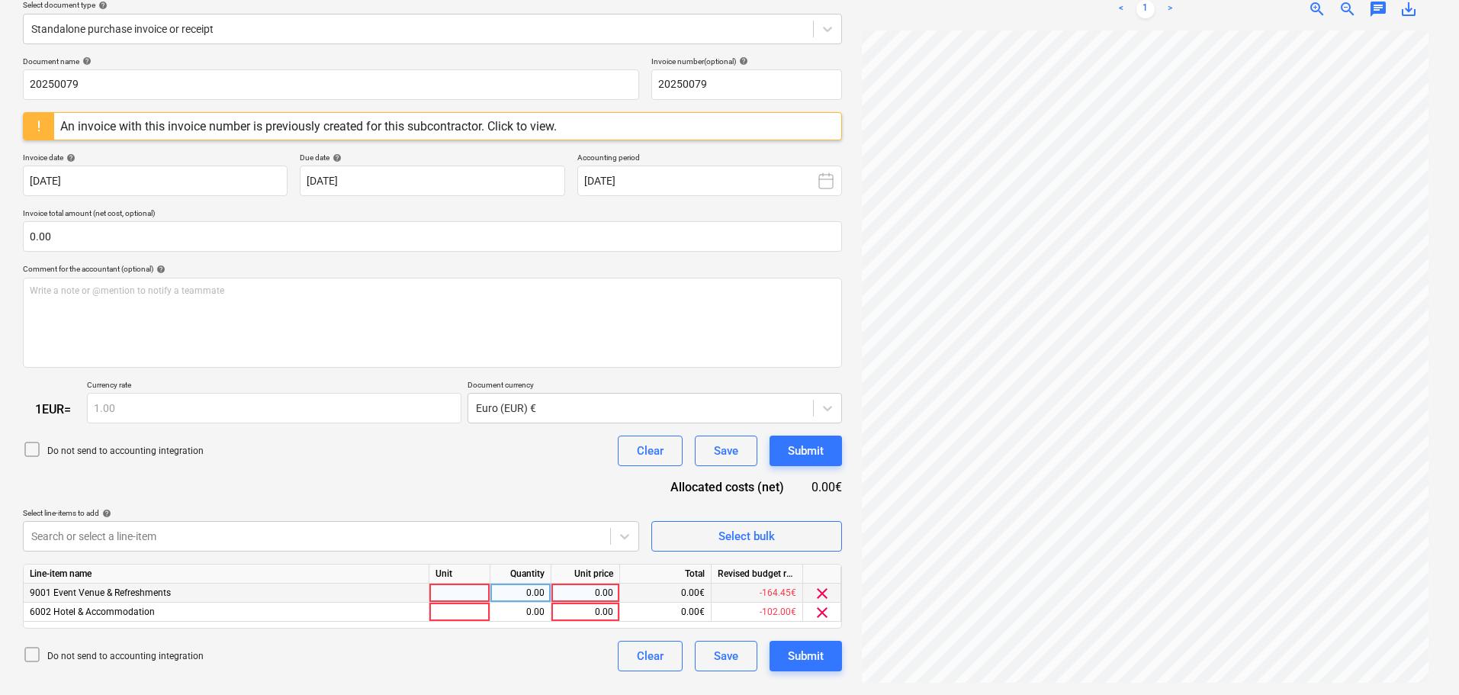
click at [595, 591] on div "0.00" at bounding box center [585, 592] width 56 height 19
type input "184.45"
click at [586, 608] on div "0.00" at bounding box center [585, 611] width 56 height 19
type input "94.38"
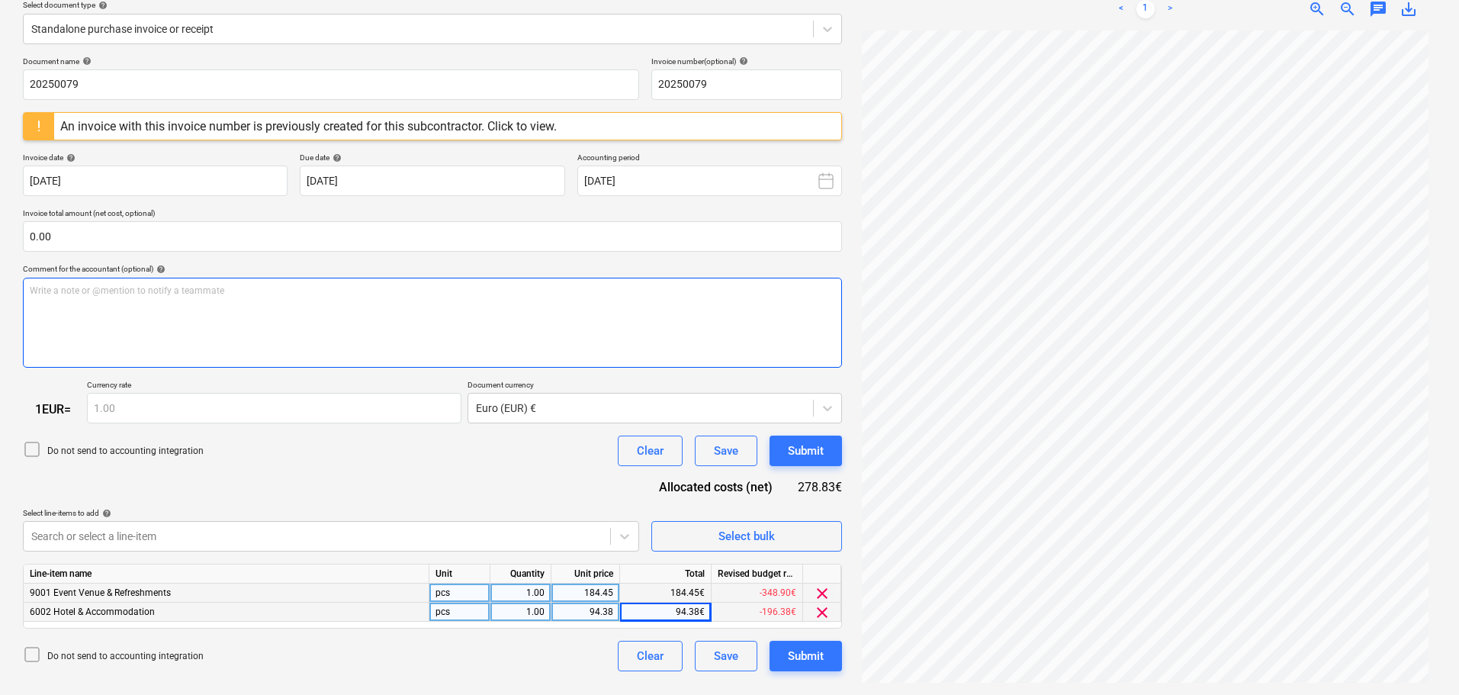
click at [306, 305] on div "Write a note or @mention to notify a teammate ﻿" at bounding box center [432, 323] width 819 height 90
click at [72, 291] on span "Reposting Daniel Pfeifle" at bounding box center [86, 290] width 113 height 11
click at [200, 294] on p "Reposting for Daniel Pfeifle" at bounding box center [432, 290] width 805 height 13
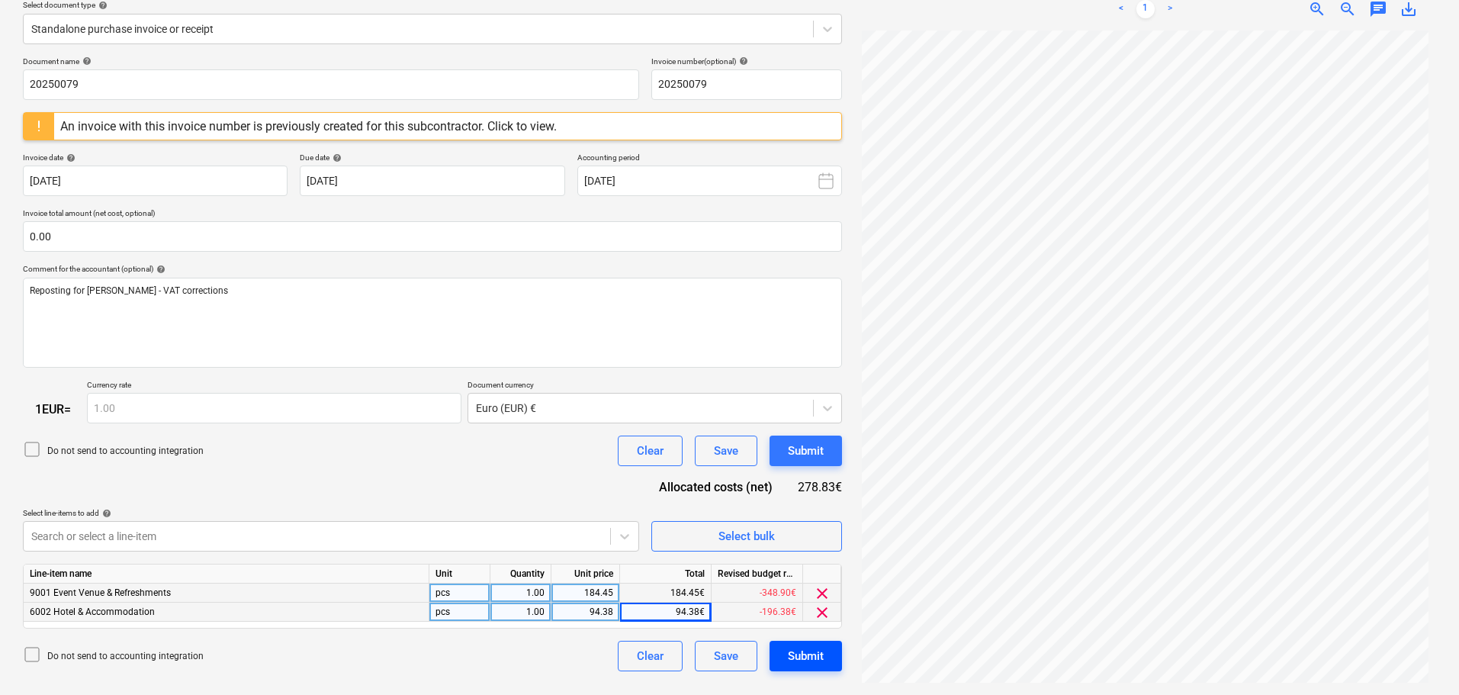
click at [812, 654] on div "Submit" at bounding box center [806, 656] width 36 height 20
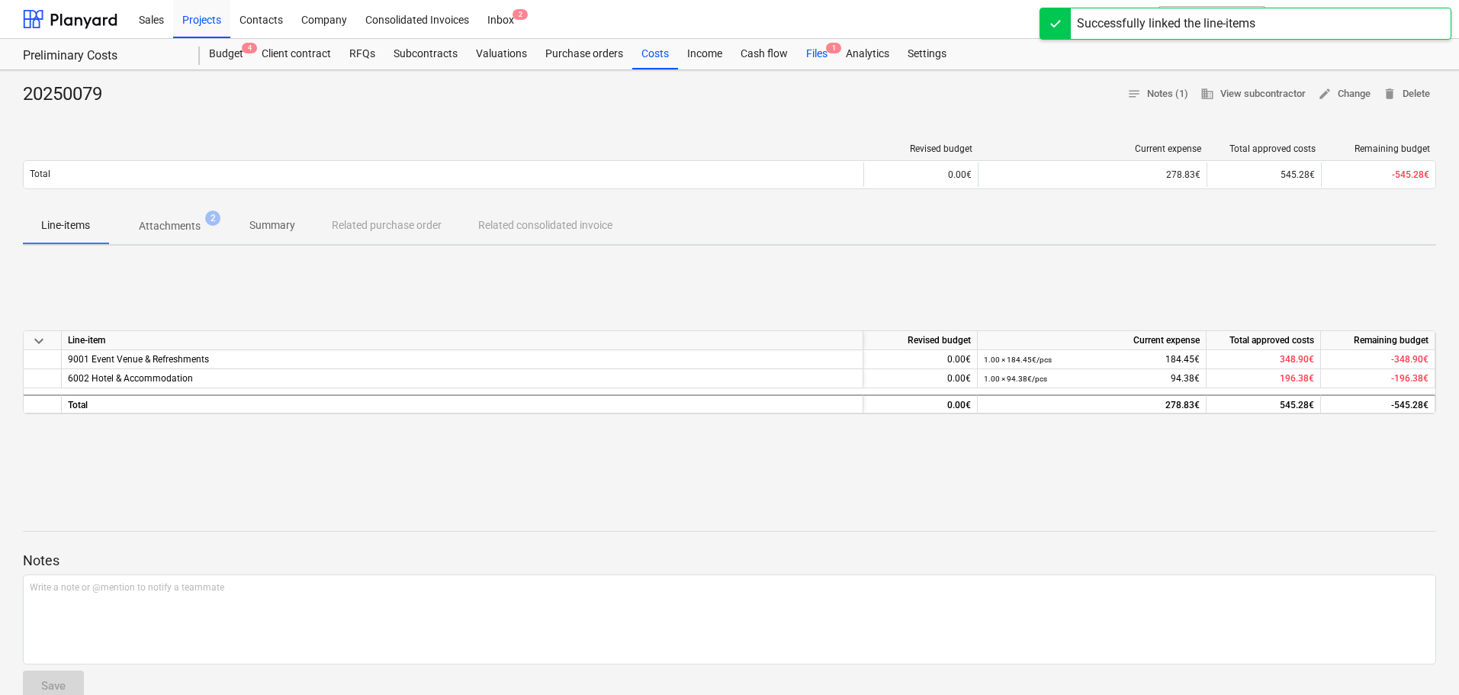
click at [823, 52] on div "Files 1" at bounding box center [817, 54] width 40 height 30
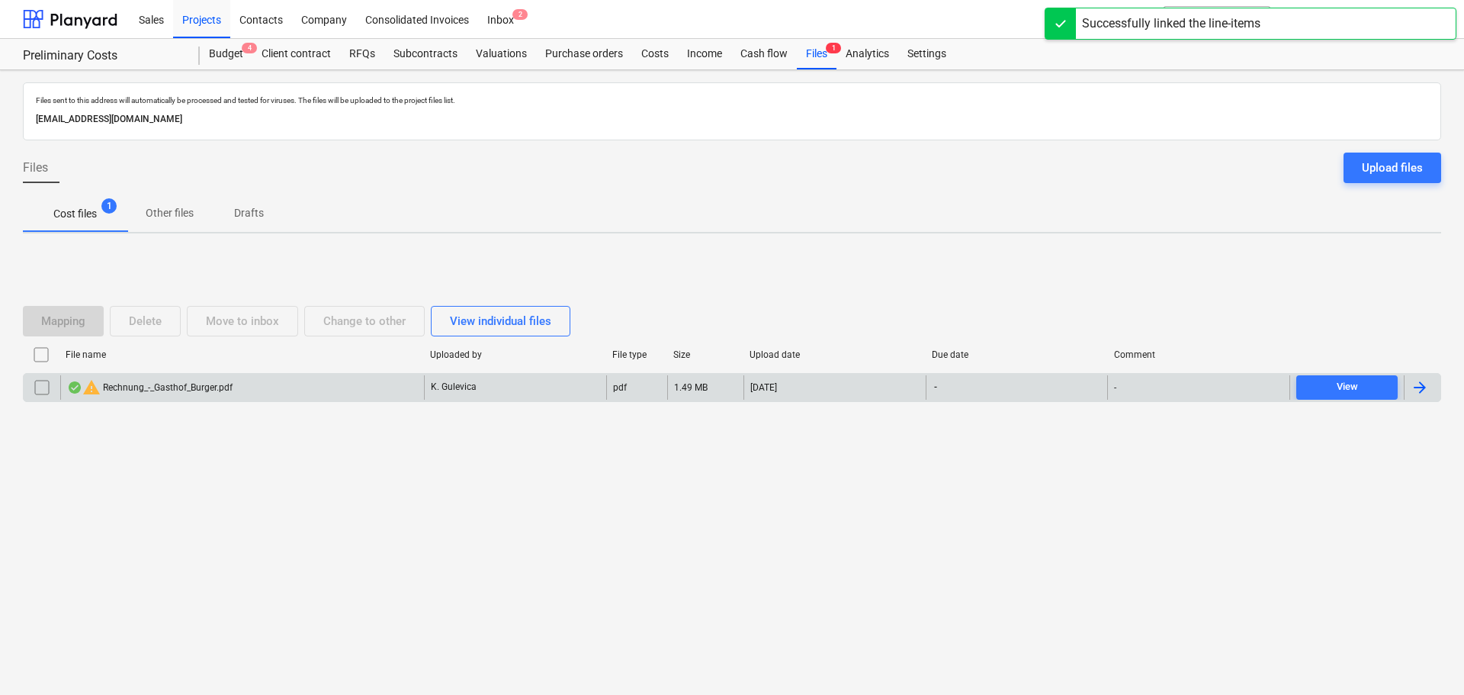
click at [43, 383] on input "checkbox" at bounding box center [42, 387] width 24 height 24
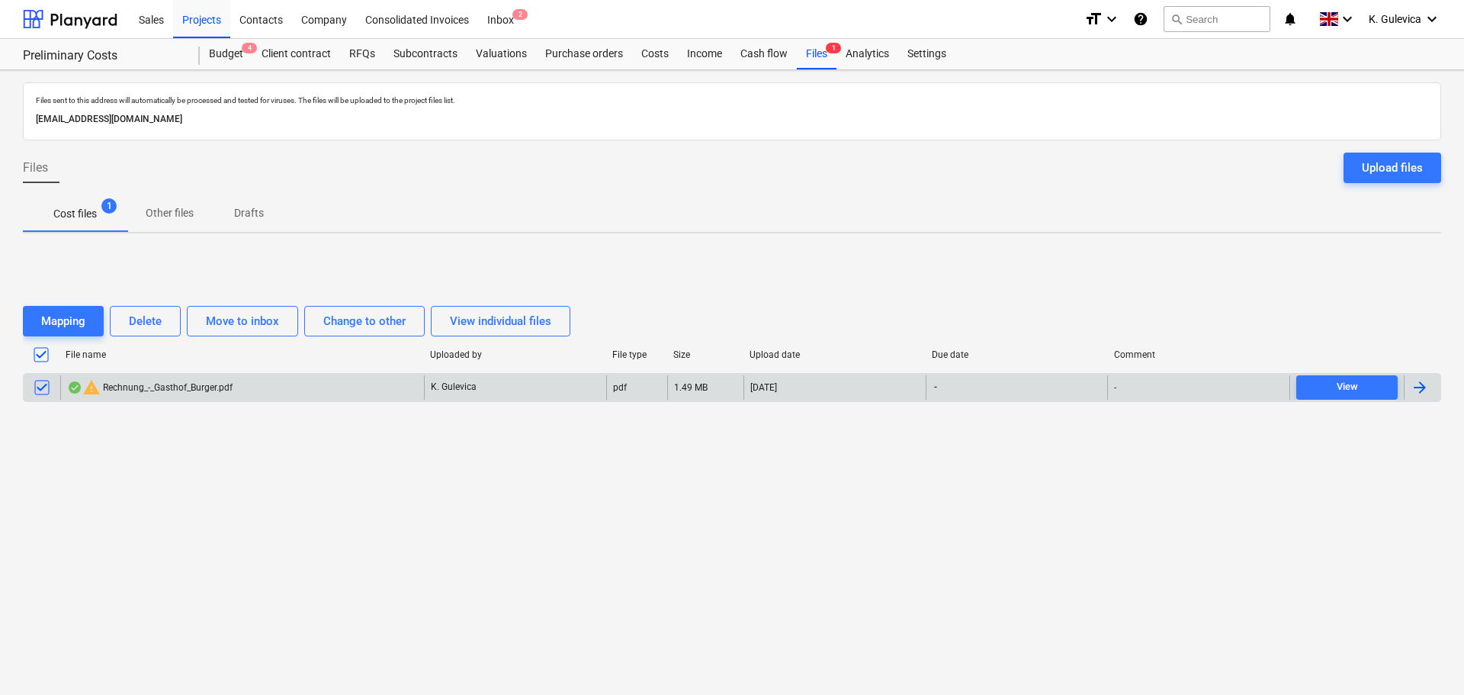
click at [167, 304] on div "Mapping Delete Move to inbox Change to other View individual files" at bounding box center [732, 321] width 1418 height 43
click at [151, 316] on div "Delete" at bounding box center [145, 321] width 33 height 20
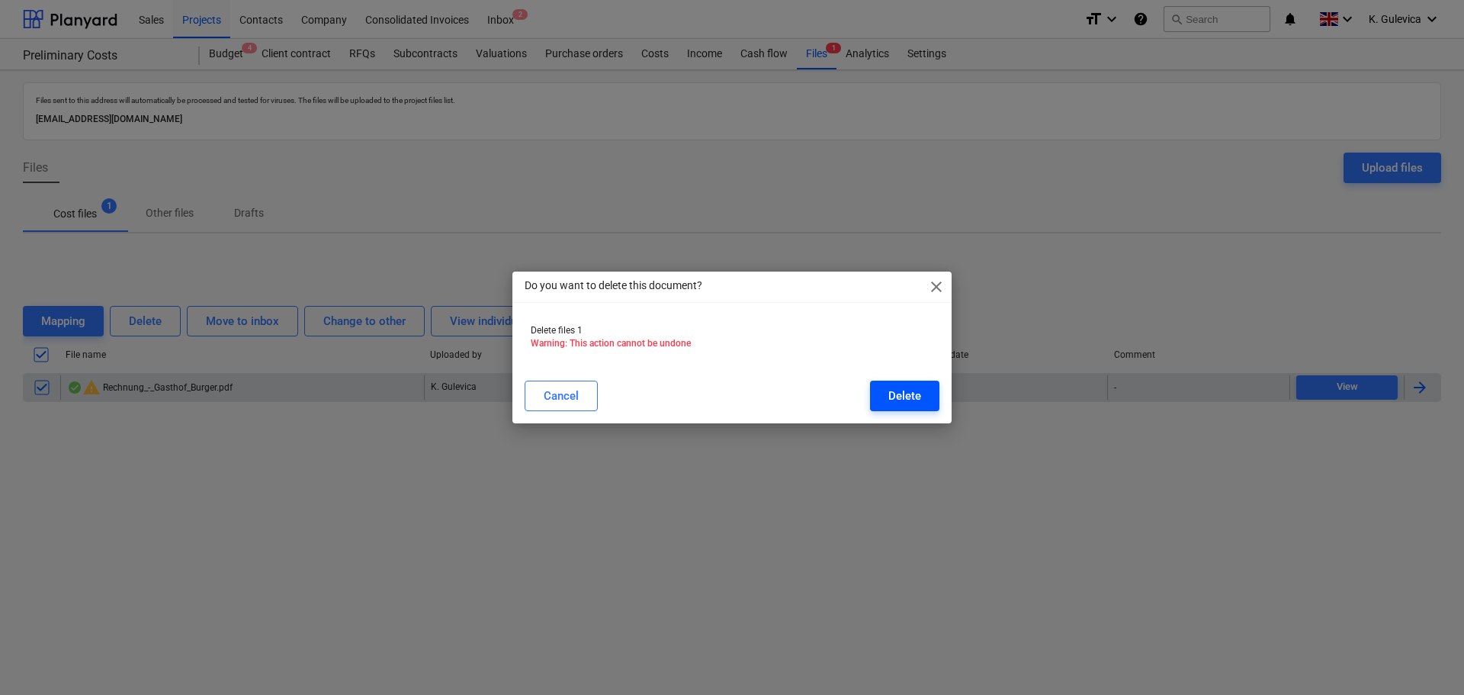
drag, startPoint x: 888, startPoint y: 388, endPoint x: 901, endPoint y: 393, distance: 14.0
click at [889, 390] on div "Delete" at bounding box center [904, 396] width 33 height 20
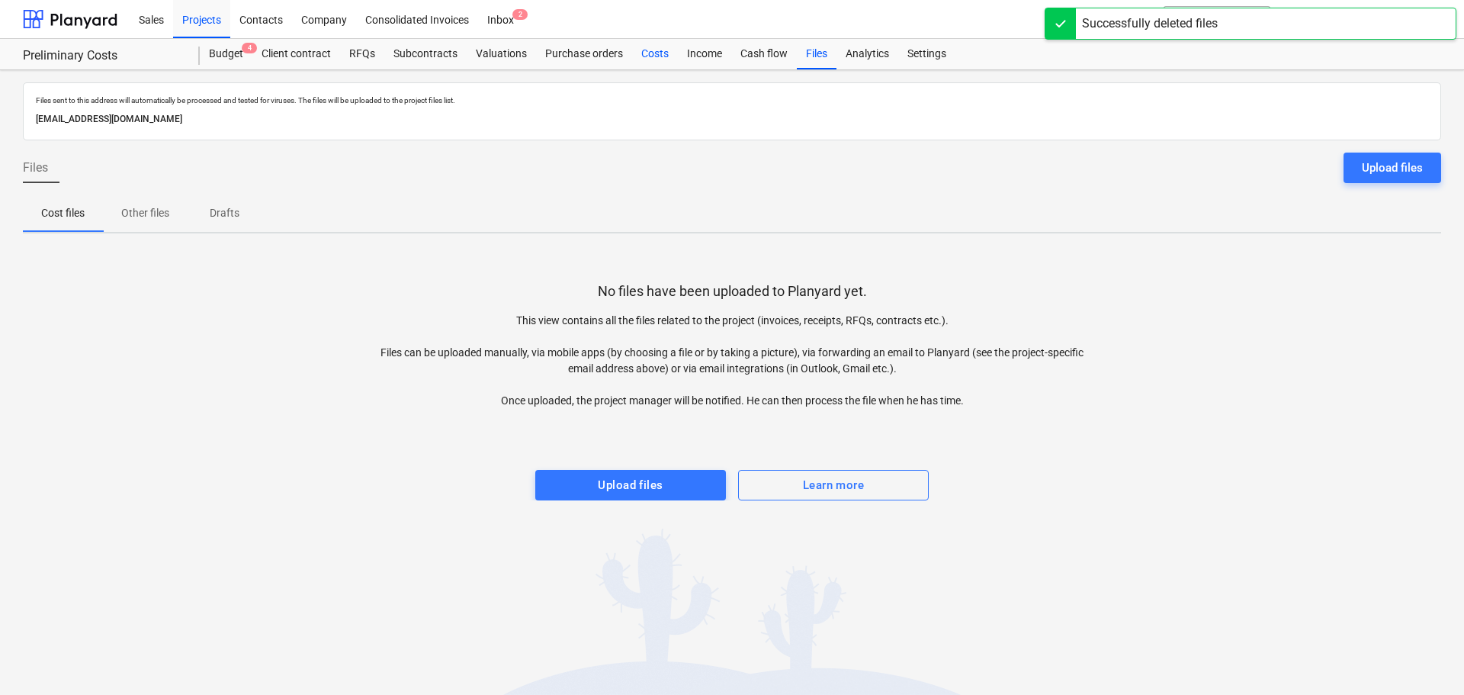
click at [643, 50] on div "Costs" at bounding box center [655, 54] width 46 height 30
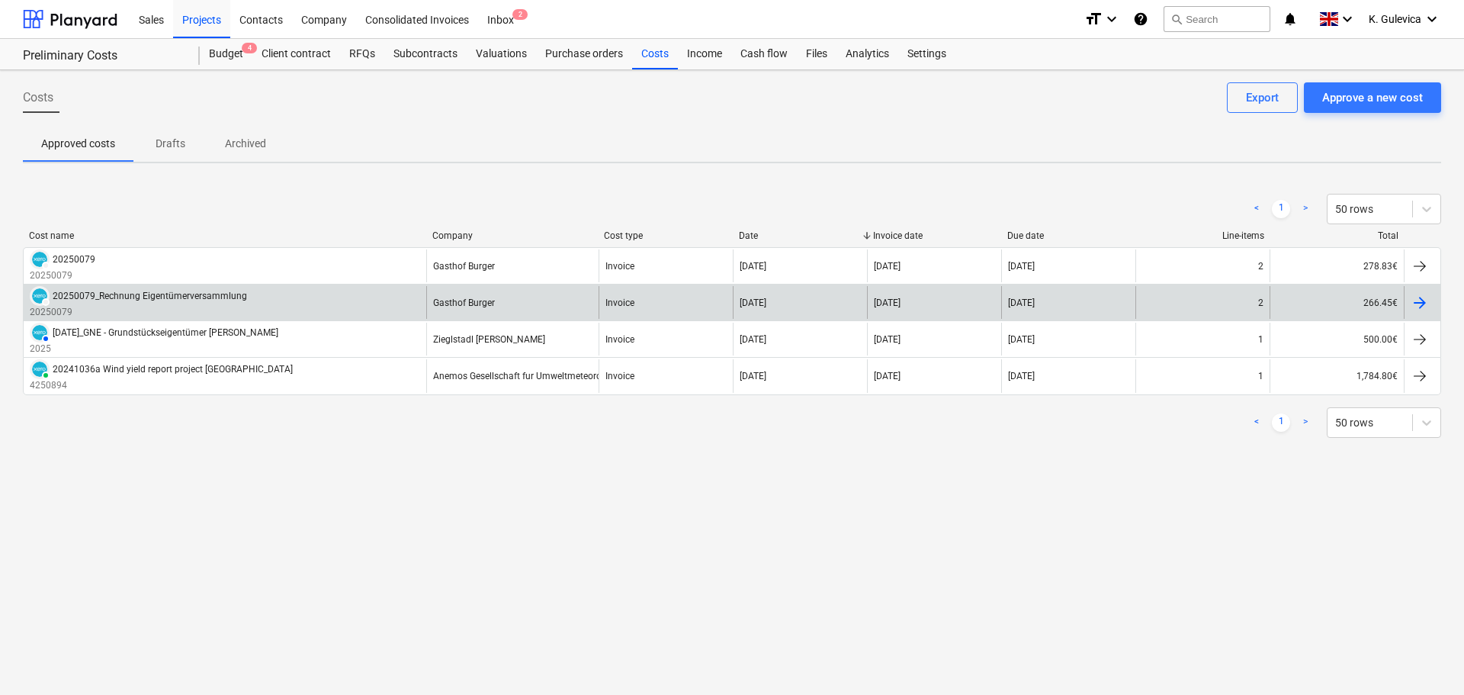
click at [292, 302] on div "DRAFT 20250079_Rechnung Eigentümerversammlung 20250079" at bounding box center [225, 302] width 403 height 33
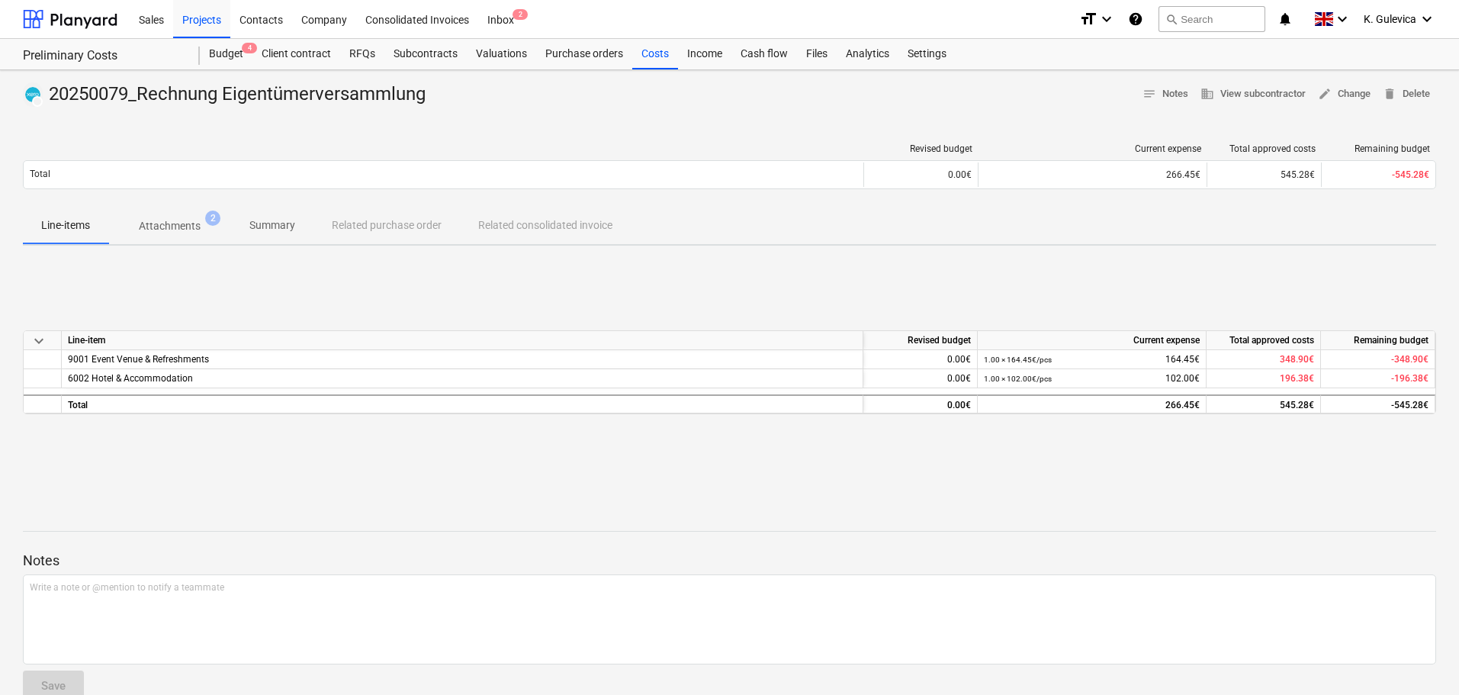
click at [165, 226] on p "Attachments" at bounding box center [170, 226] width 62 height 16
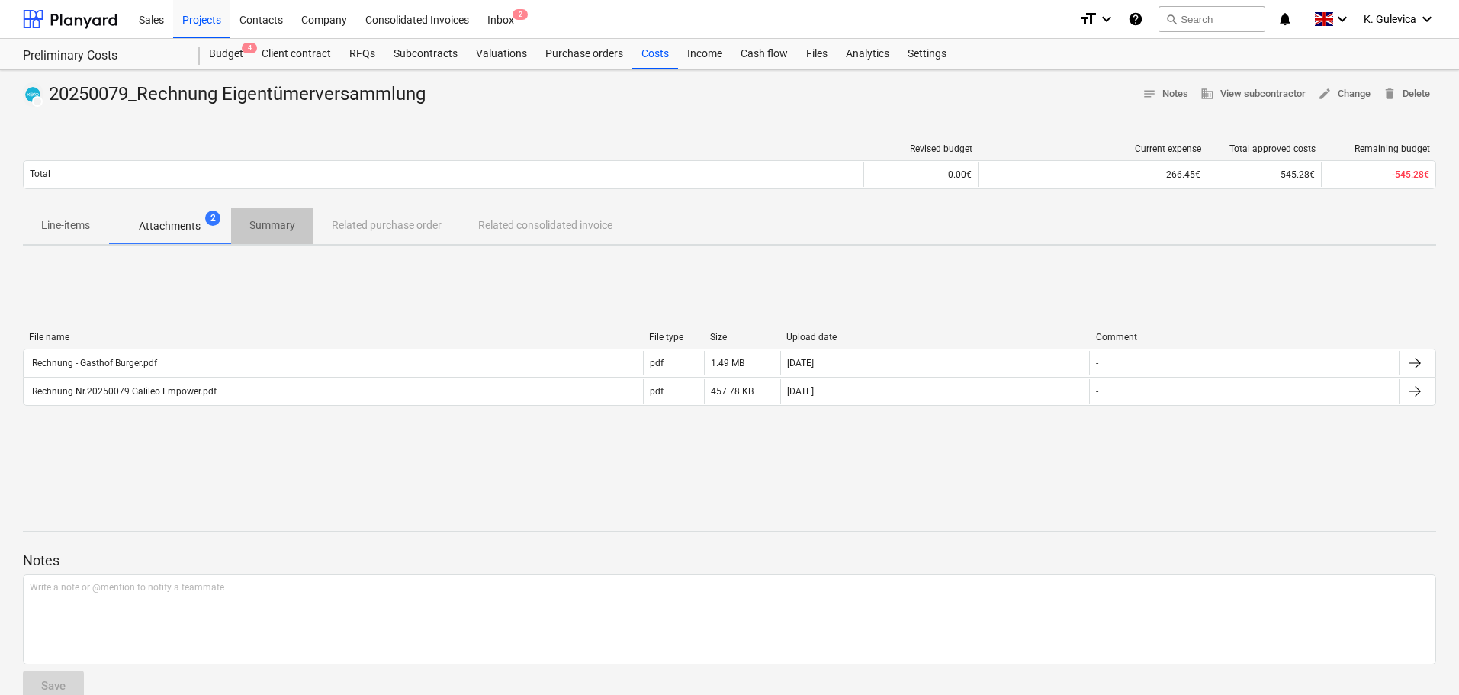
click at [294, 229] on p "Summary" at bounding box center [272, 225] width 46 height 16
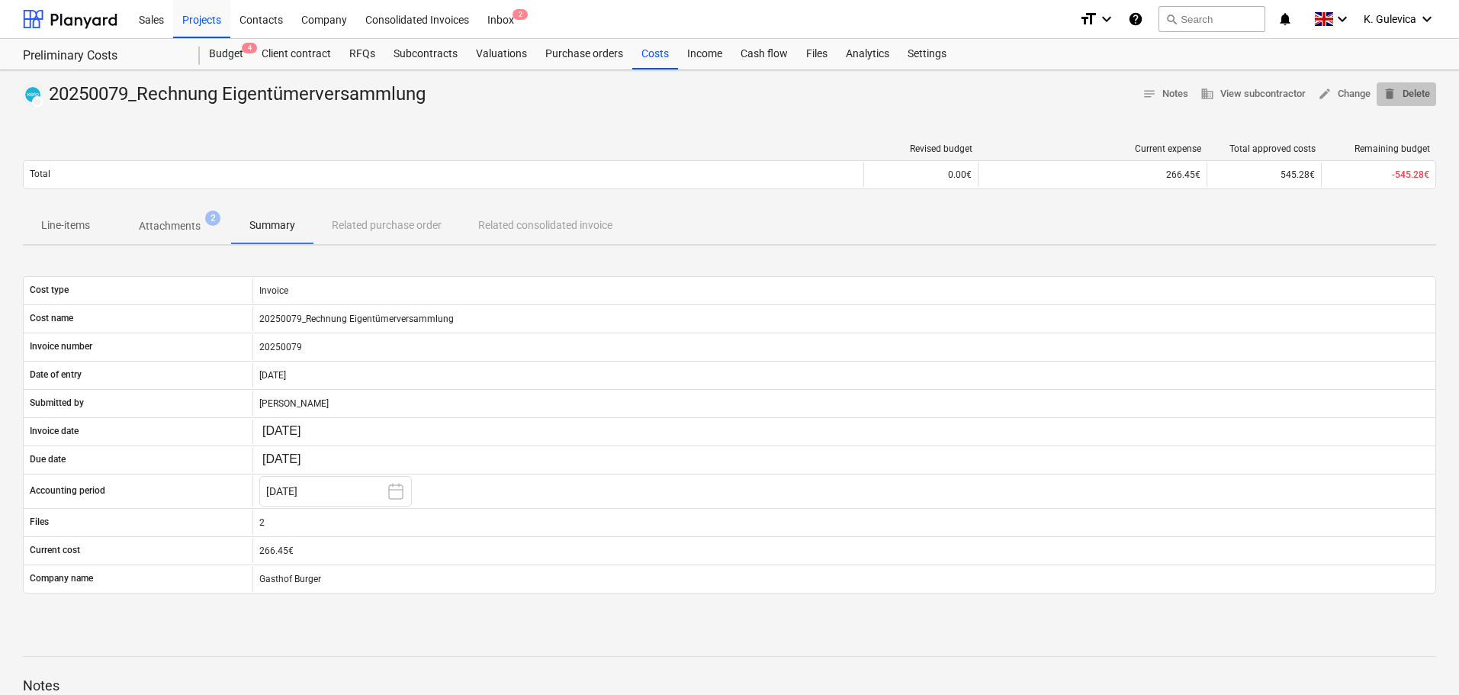
click at [1422, 88] on span "delete Delete" at bounding box center [1405, 94] width 47 height 18
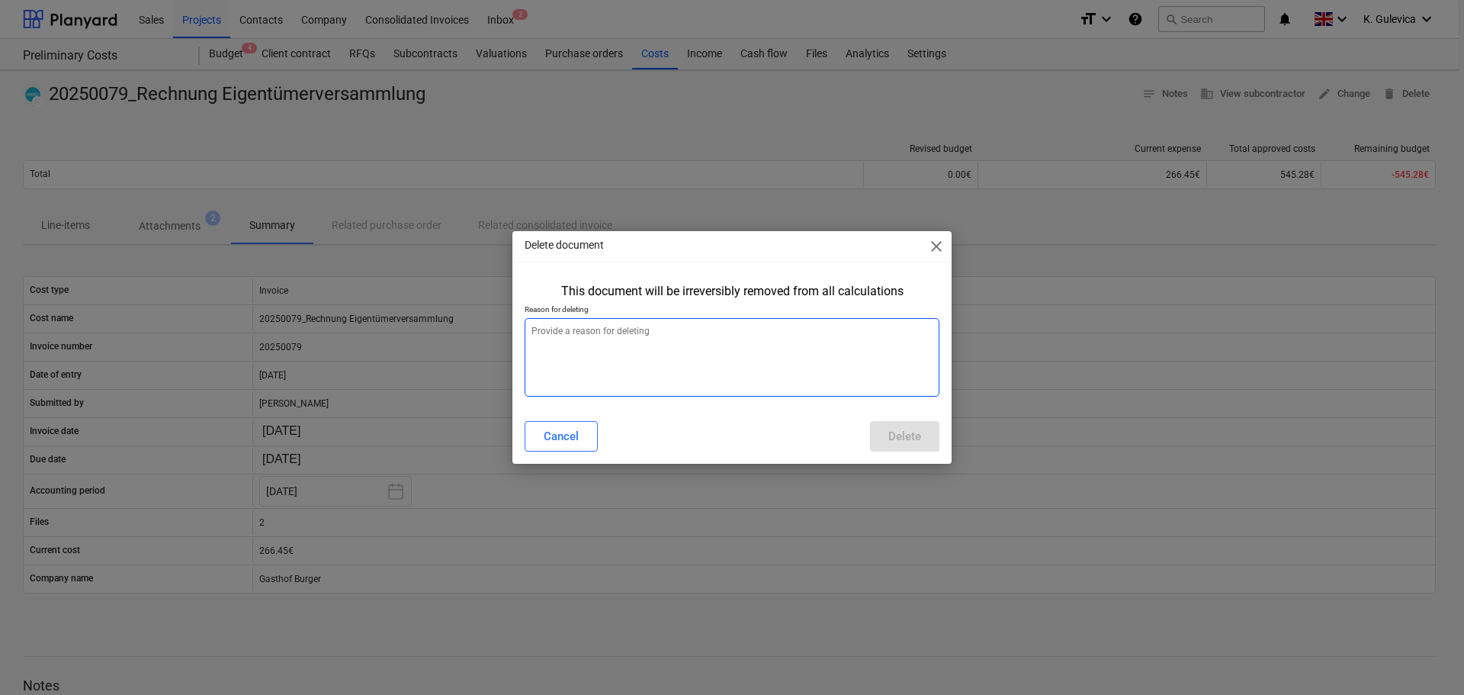
click at [721, 348] on textarea at bounding box center [732, 357] width 415 height 79
type textarea "x"
type textarea "W"
type textarea "x"
type textarea "Wr"
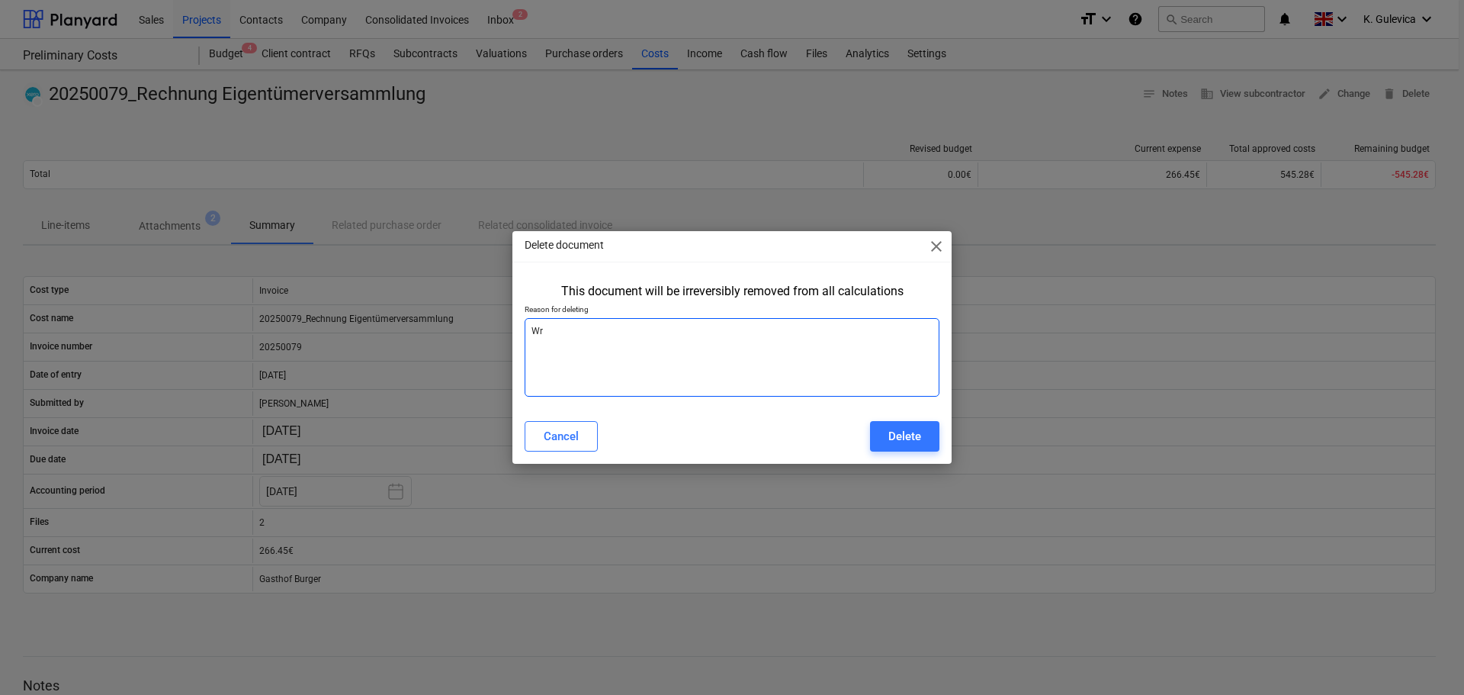
type textarea "x"
type textarea "Wro"
type textarea "x"
type textarea "Wron"
type textarea "x"
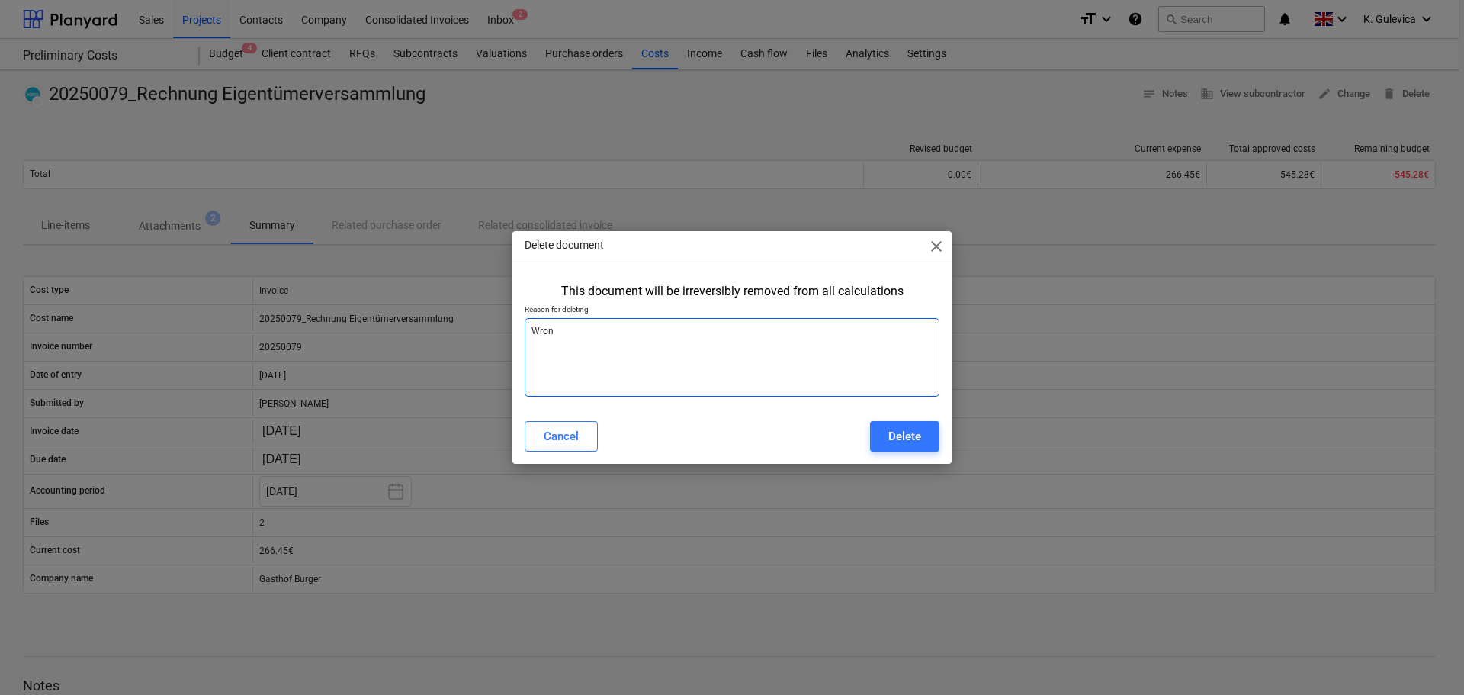
type textarea "Wrond"
type textarea "x"
type textarea "Wrond"
type textarea "x"
type textarea "Wrond V"
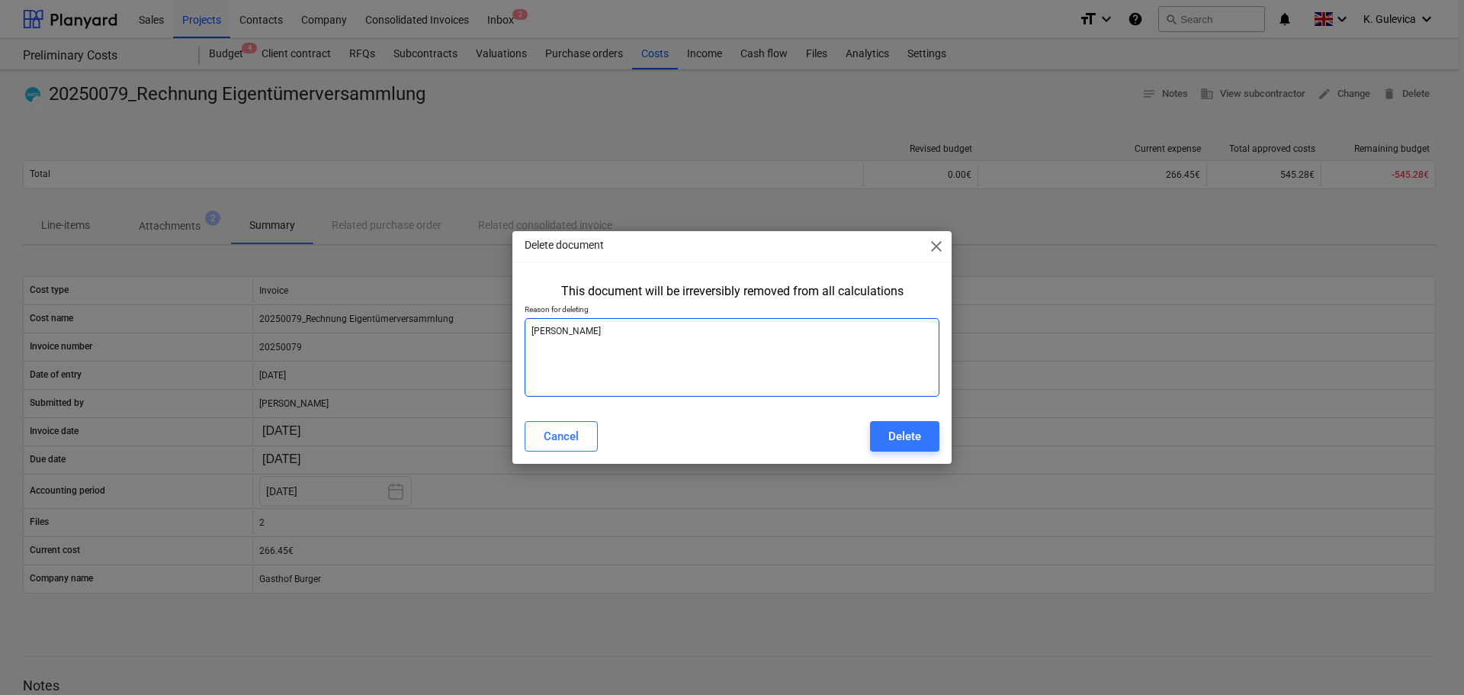
type textarea "x"
type textarea "Wrond VA"
type textarea "x"
click at [556, 333] on textarea "Wrond VAT" at bounding box center [732, 357] width 415 height 79
type textarea "Wron VAT"
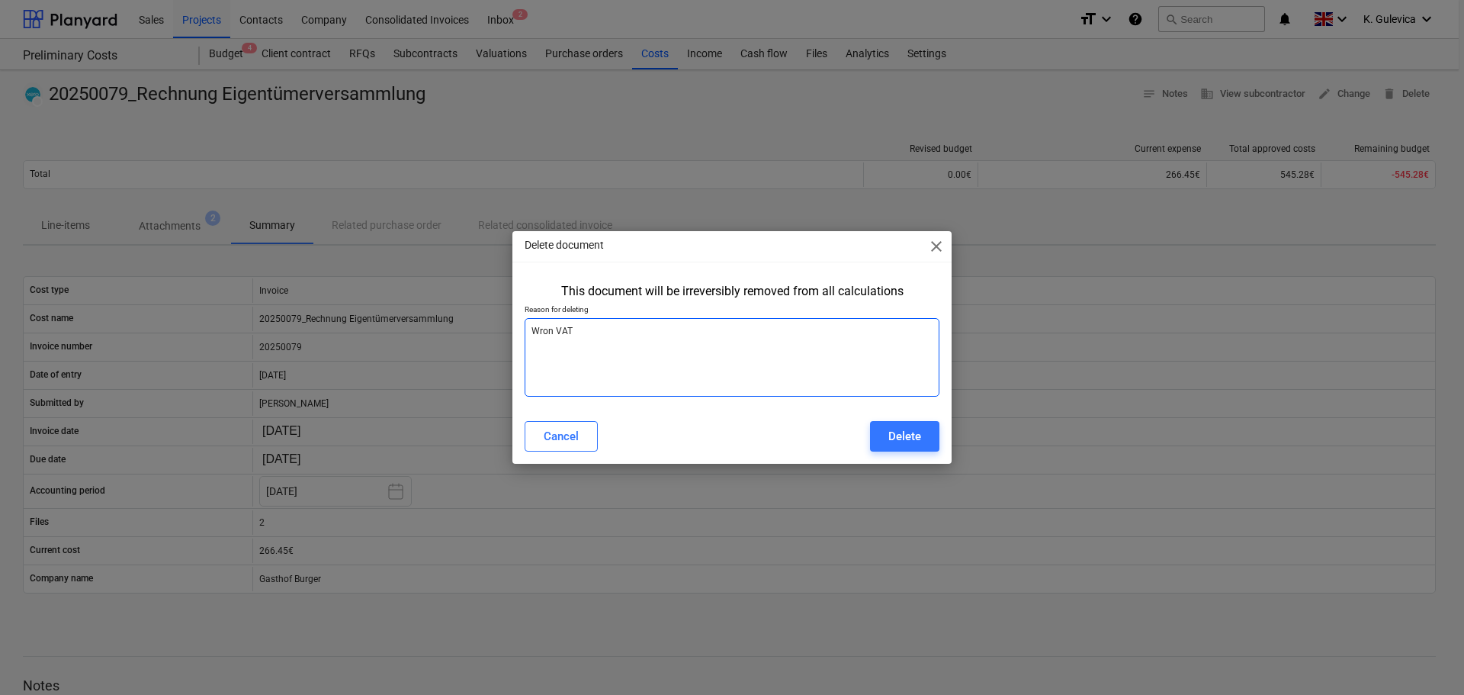
type textarea "x"
type textarea "Wrong VAT"
click at [910, 436] on div "Delete" at bounding box center [904, 436] width 33 height 20
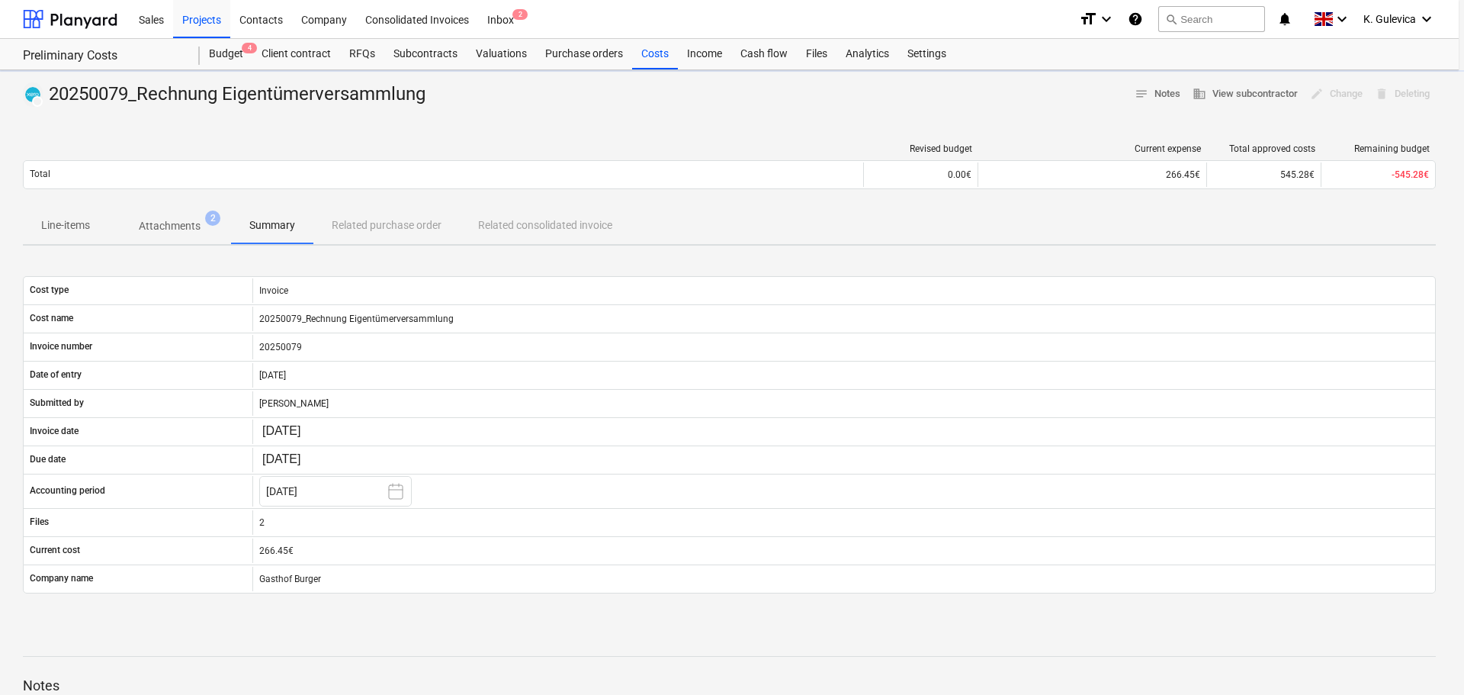
type textarea "x"
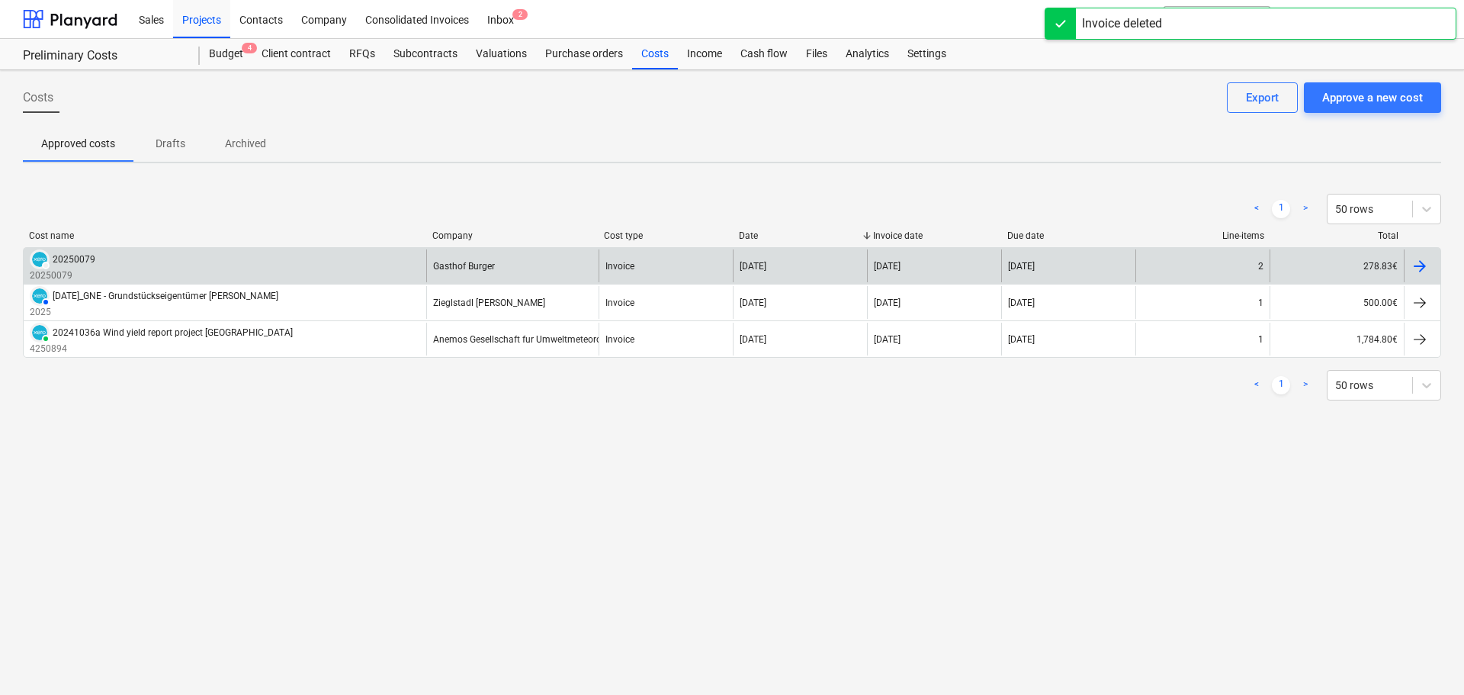
click at [520, 249] on div "Gasthof Burger" at bounding box center [512, 265] width 172 height 33
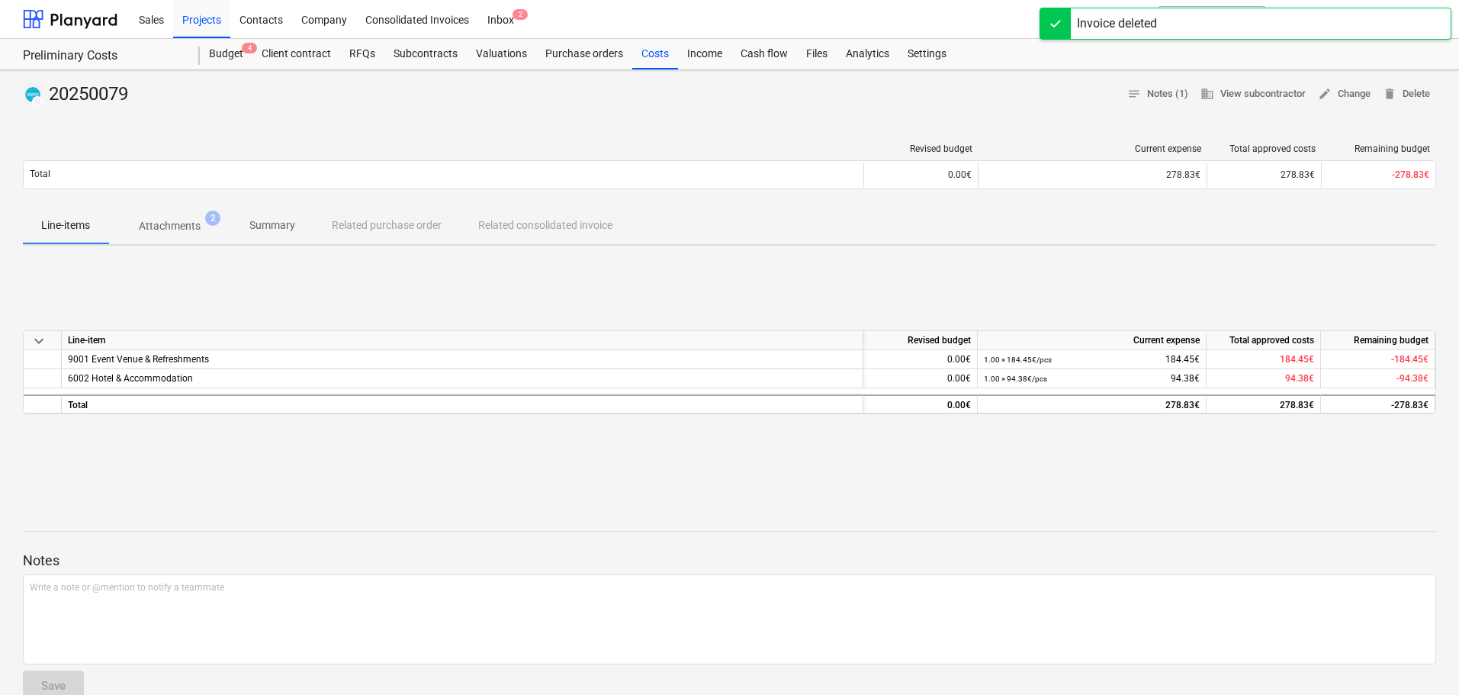
click at [268, 224] on p "Summary" at bounding box center [272, 225] width 46 height 16
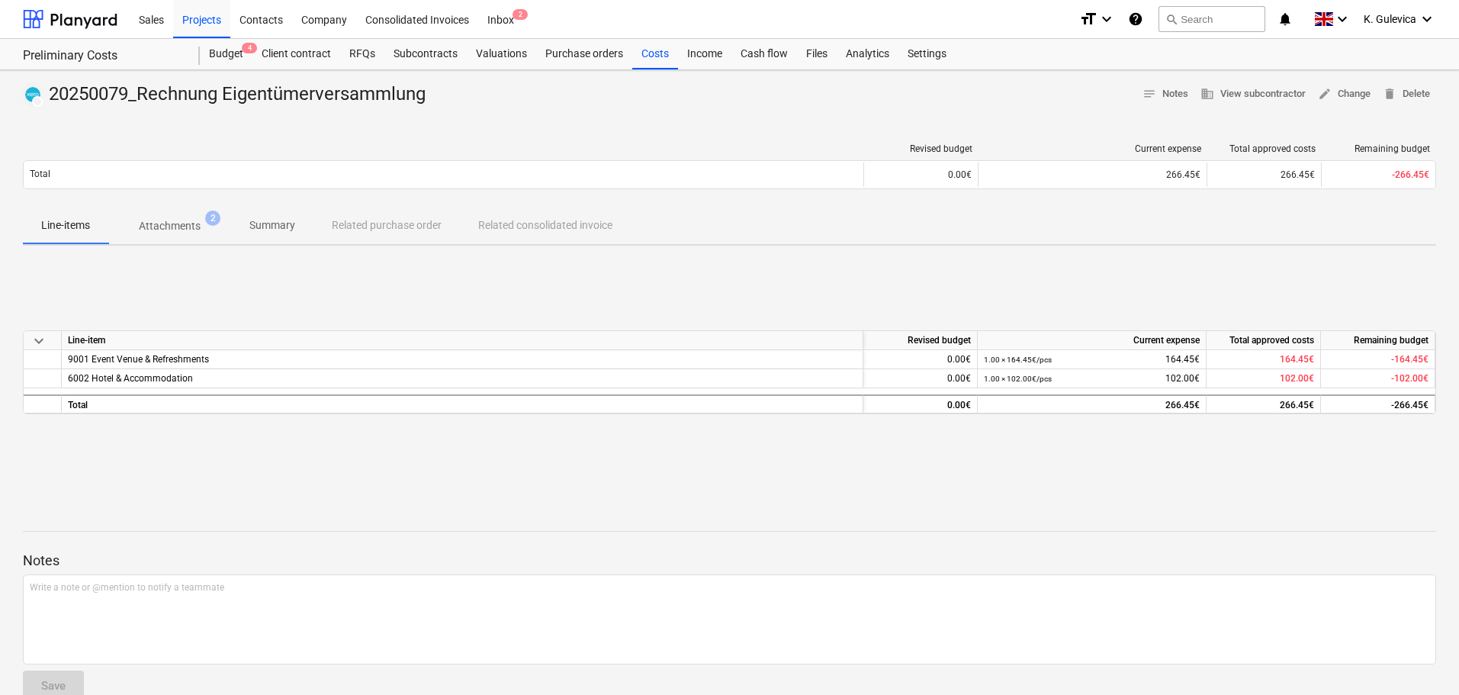
click at [170, 226] on p "Attachments" at bounding box center [170, 226] width 62 height 16
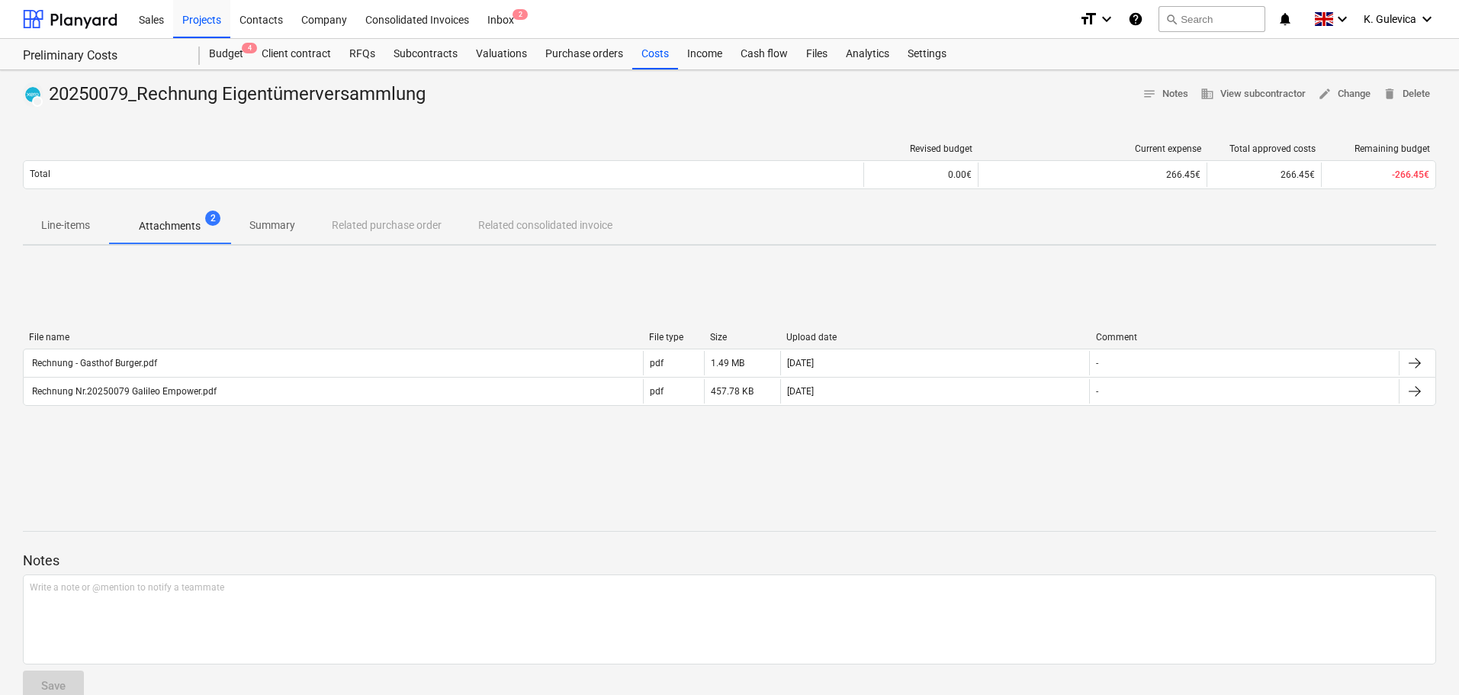
click at [278, 231] on p "Summary" at bounding box center [272, 225] width 46 height 16
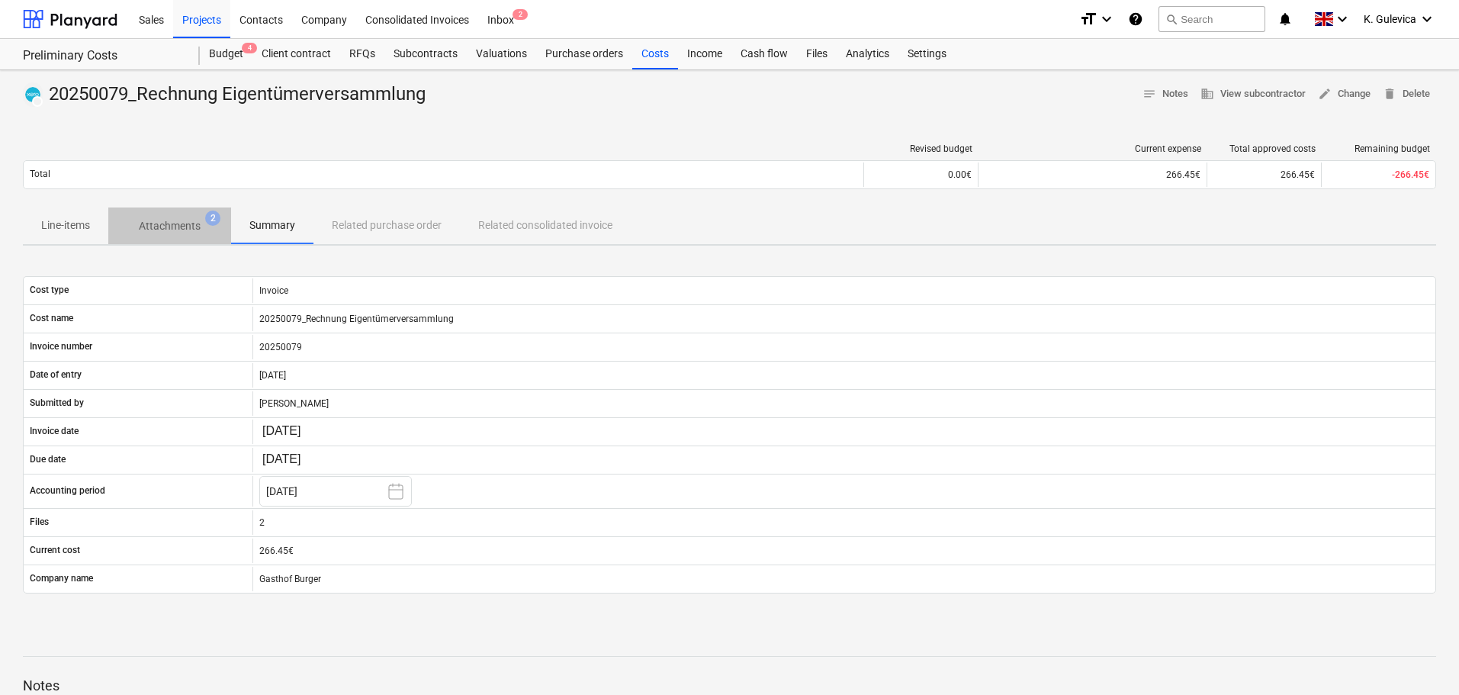
click at [185, 231] on p "Attachments" at bounding box center [170, 226] width 62 height 16
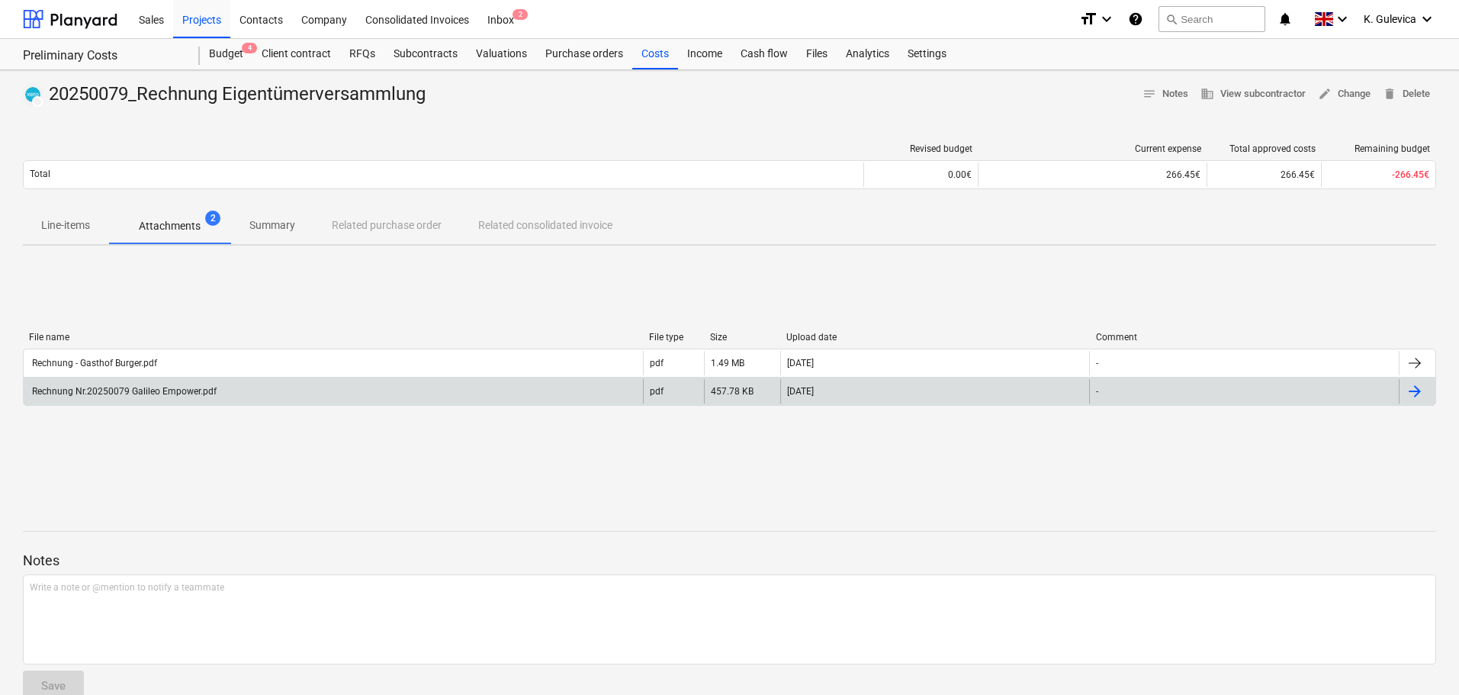
click at [206, 390] on div "Rechnung Nr.20250079 Galileo Empower.pdf" at bounding box center [123, 391] width 187 height 11
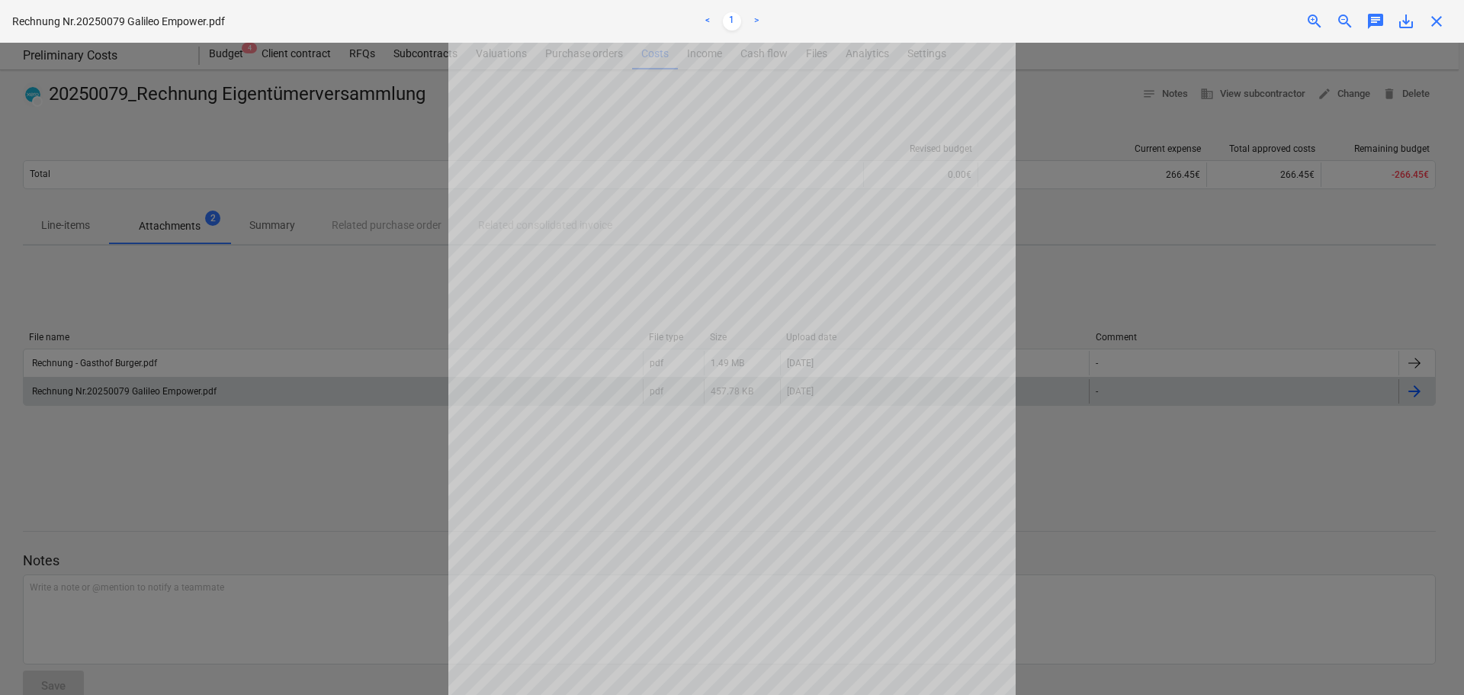
click at [1438, 17] on span "close" at bounding box center [1436, 21] width 18 height 18
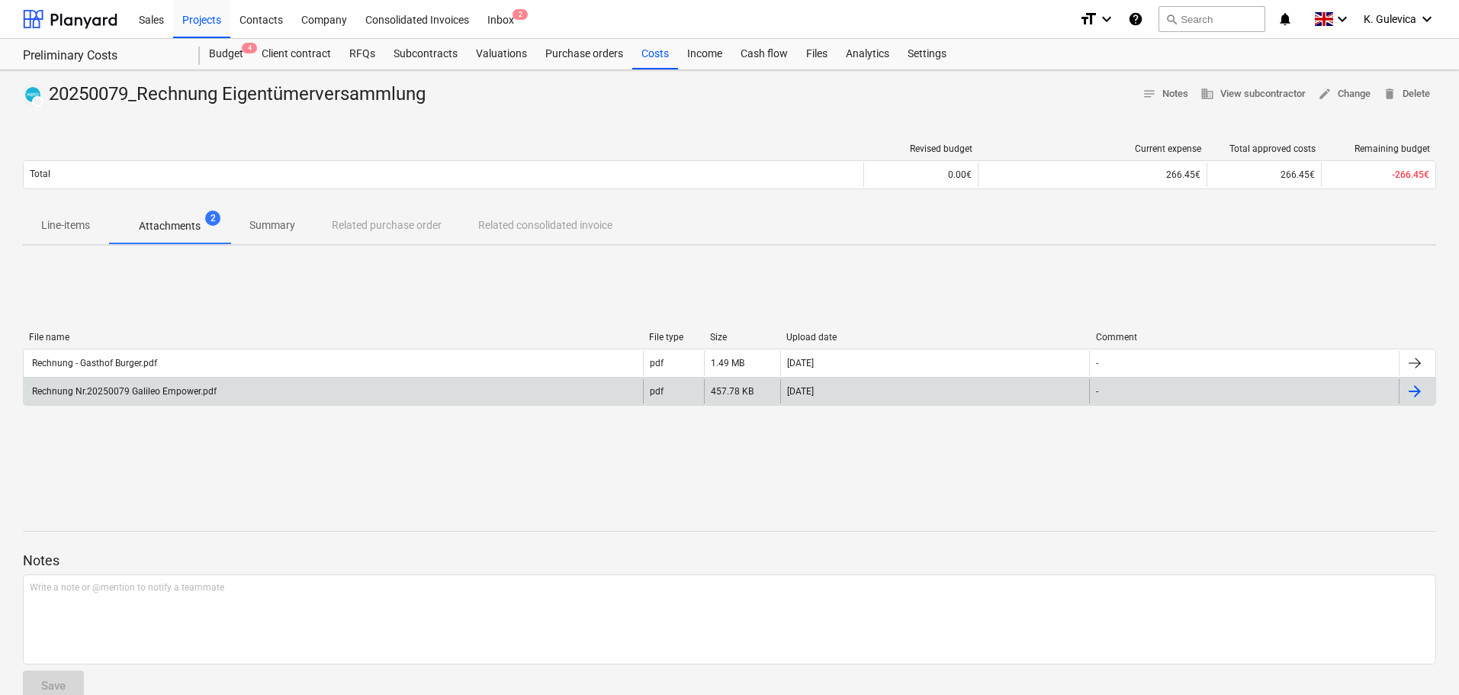
click at [179, 392] on div "Rechnung Nr.20250079 Galileo Empower.pdf" at bounding box center [123, 391] width 187 height 11
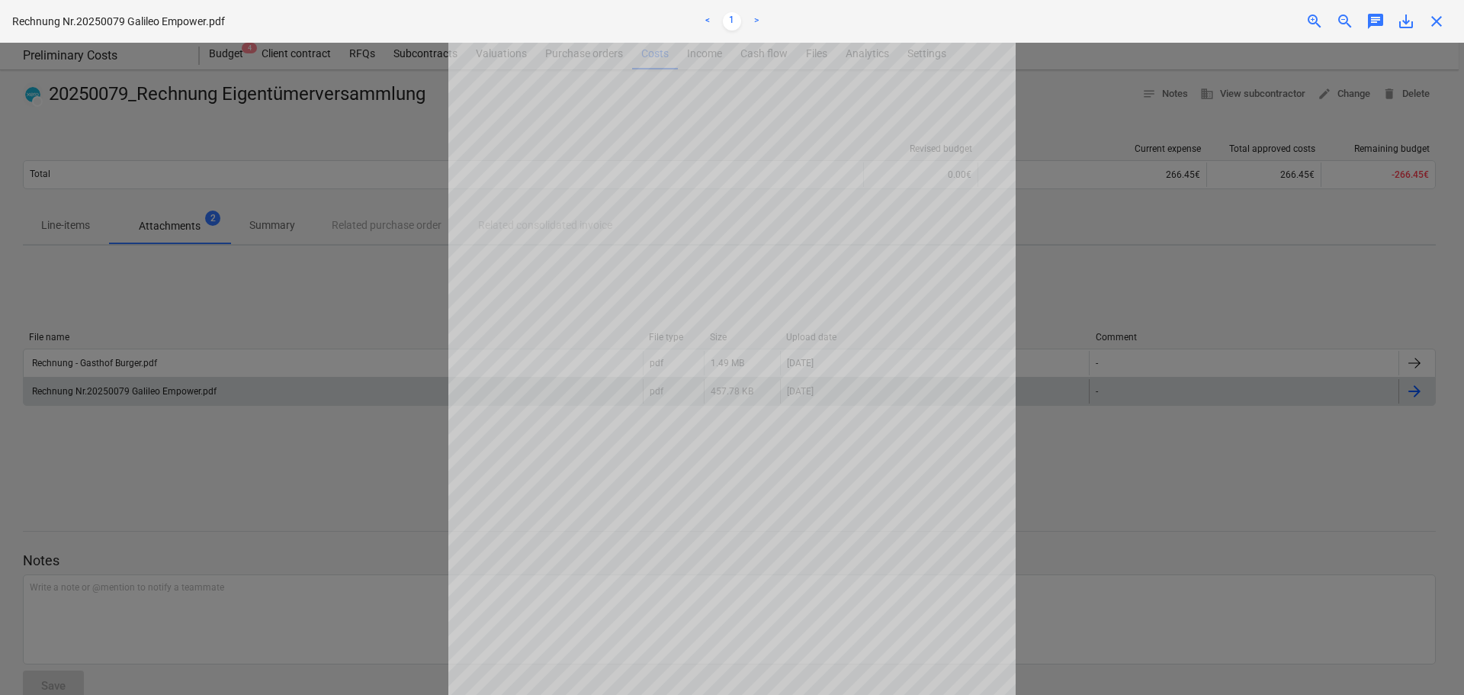
click at [1440, 21] on span "close" at bounding box center [1436, 21] width 18 height 18
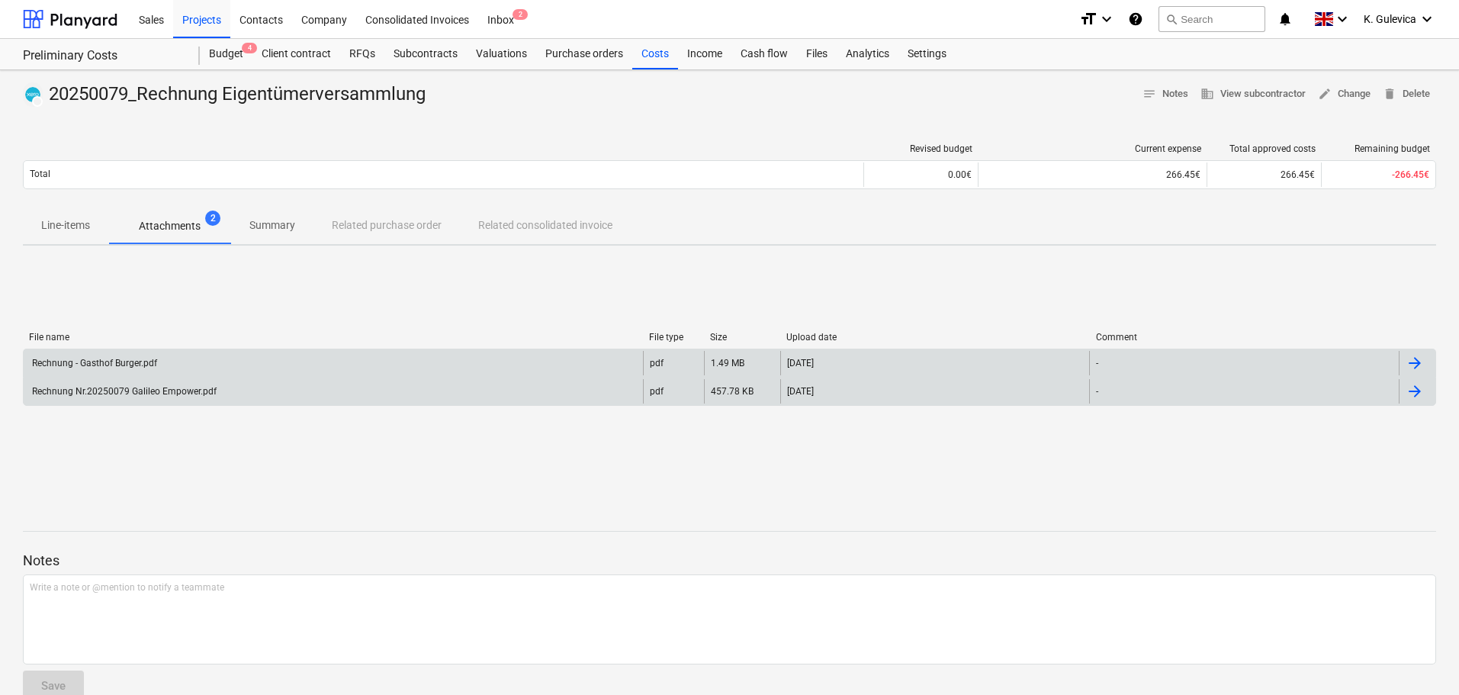
click at [115, 362] on div "Rechnung - Gasthof Burger.pdf" at bounding box center [93, 363] width 127 height 11
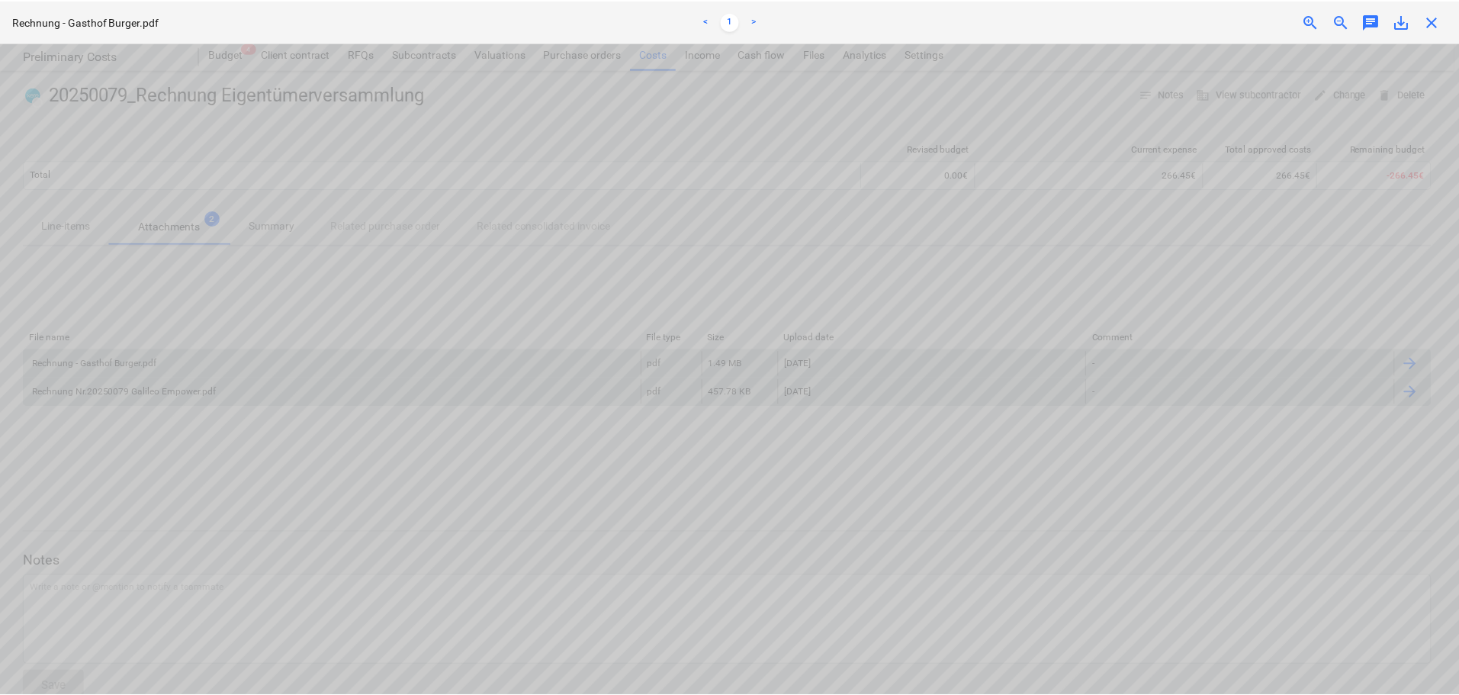
scroll to position [2440, 0]
click at [1437, 21] on span "close" at bounding box center [1436, 21] width 18 height 18
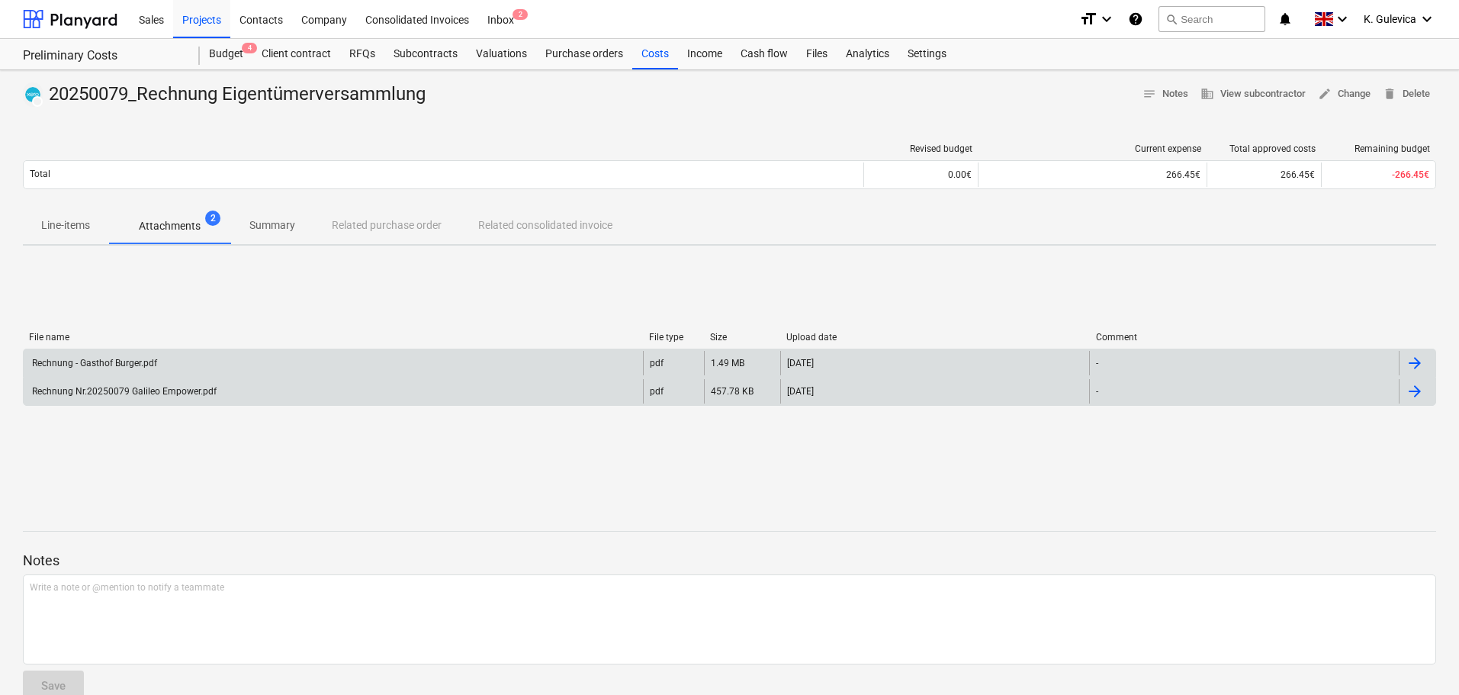
click at [272, 225] on p "Summary" at bounding box center [272, 225] width 46 height 16
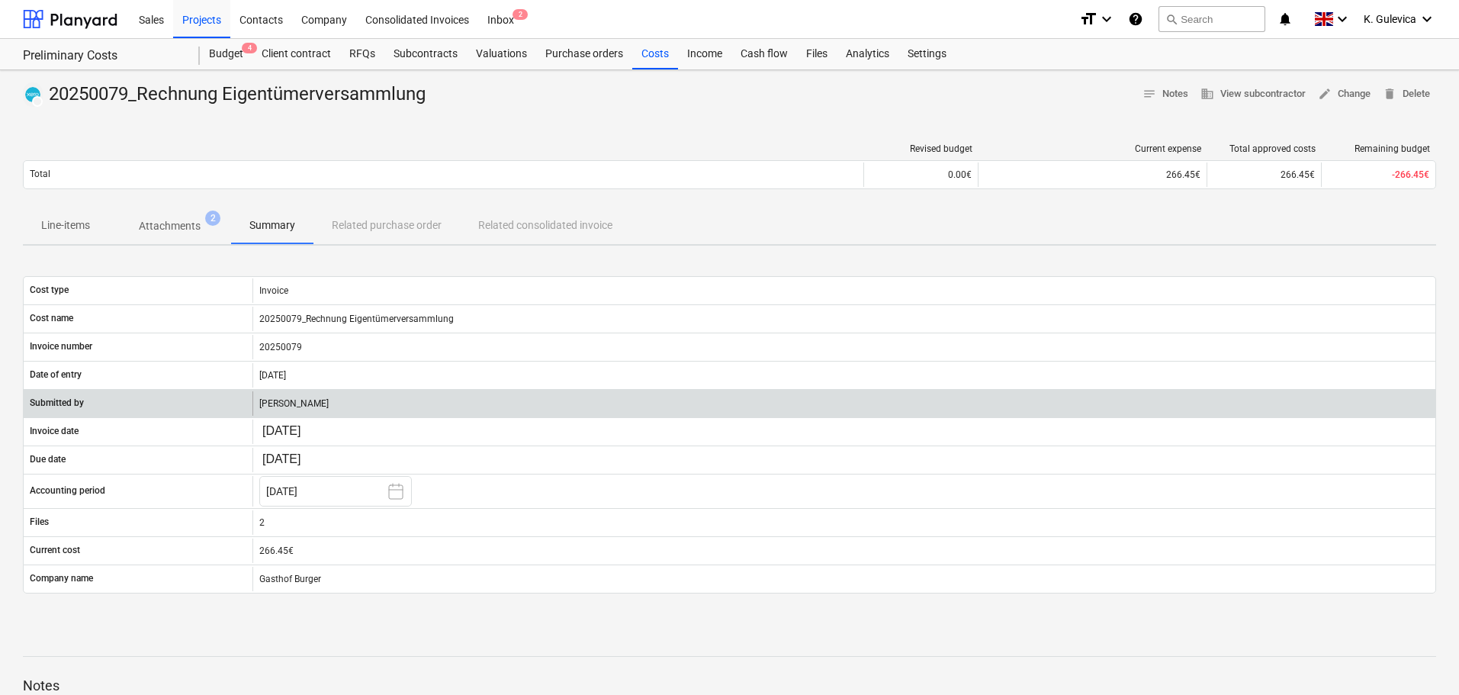
drag, startPoint x: 307, startPoint y: 400, endPoint x: 252, endPoint y: 400, distance: 54.9
click at [252, 400] on div "[PERSON_NAME]" at bounding box center [843, 403] width 1183 height 24
copy div "[PERSON_NAME]"
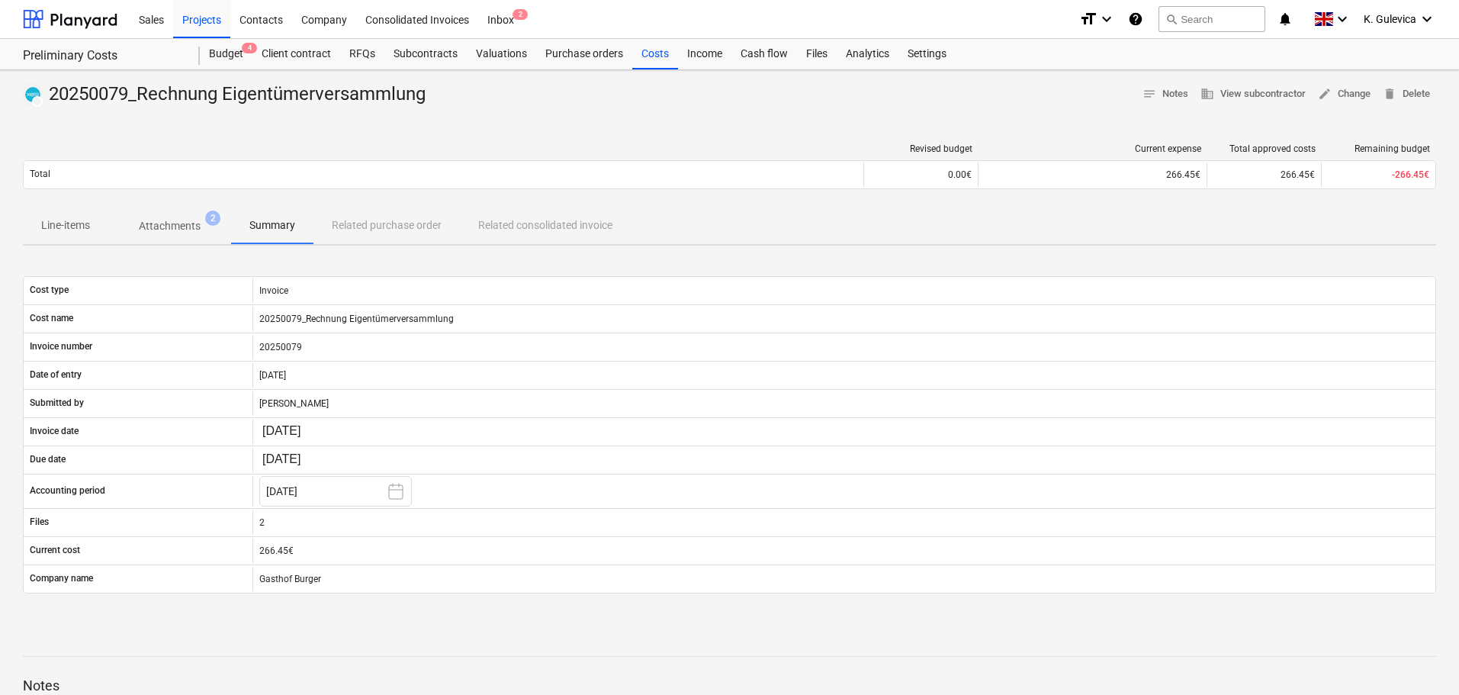
click at [59, 223] on p "Line-items" at bounding box center [65, 225] width 49 height 16
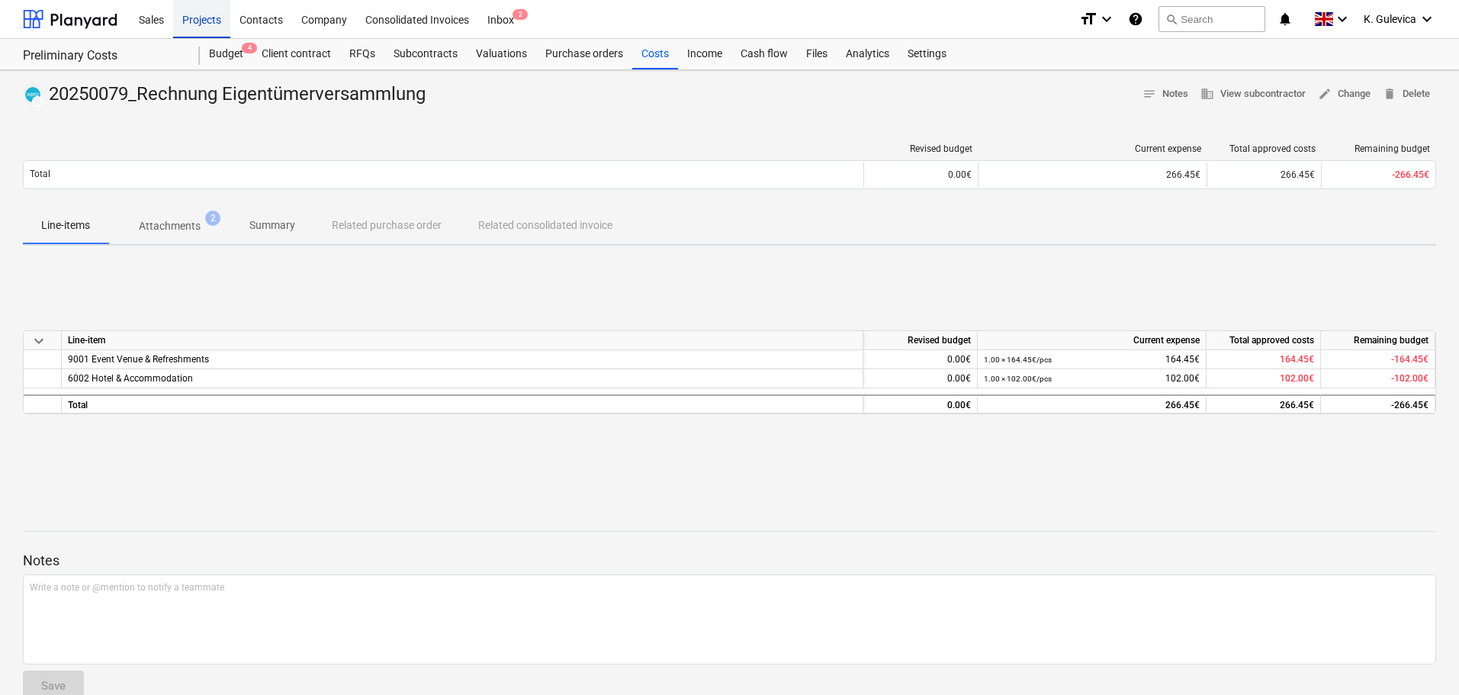
click at [197, 13] on div "Projects" at bounding box center [201, 18] width 57 height 39
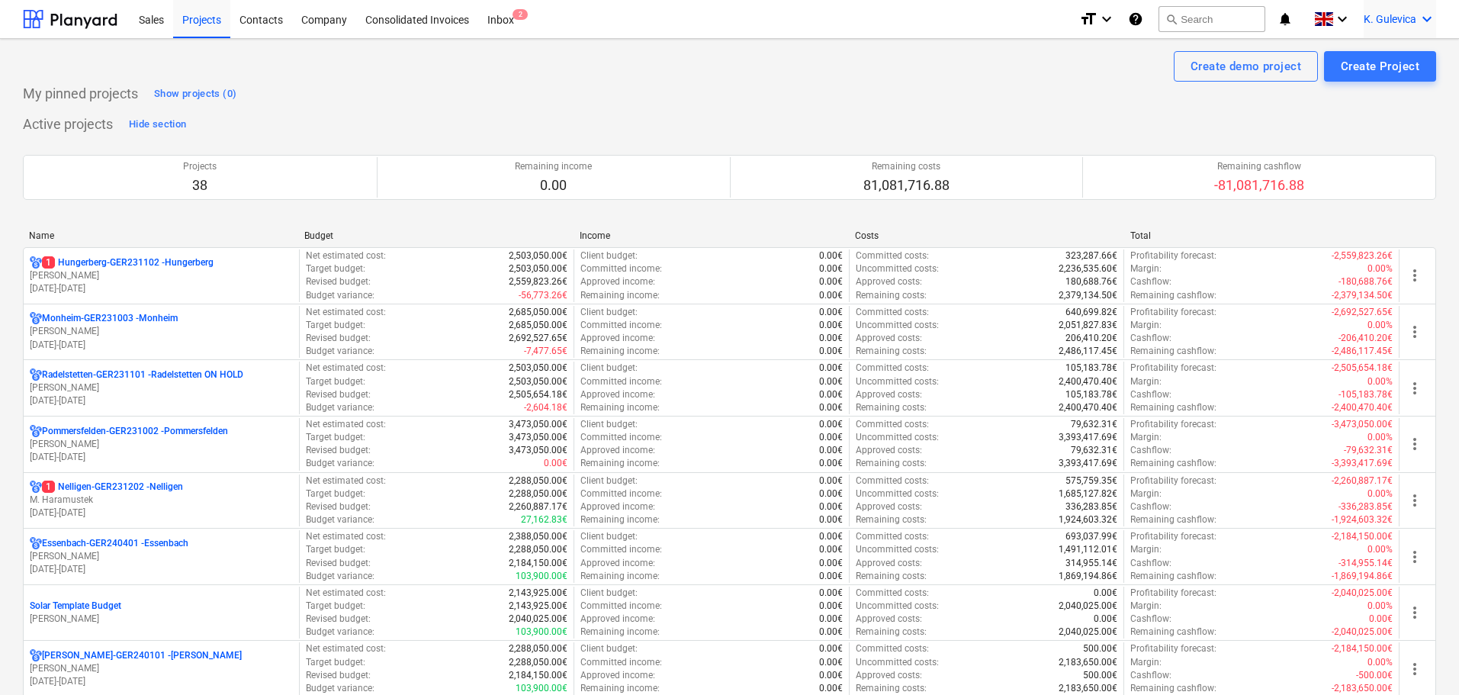
click at [1397, 14] on span "K. Gulevica" at bounding box center [1389, 19] width 53 height 12
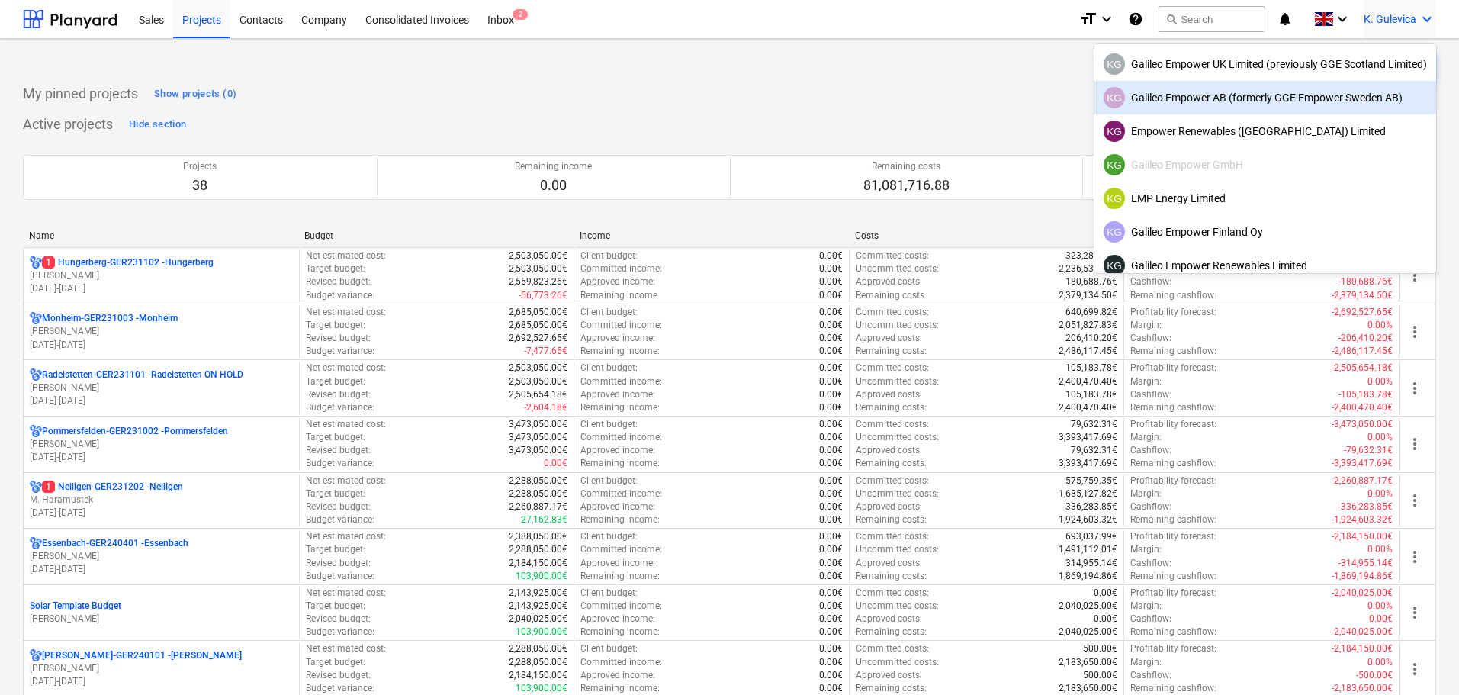
click at [1231, 109] on div "KG Galileo Empower AB (formerly GGE Empower Sweden AB)" at bounding box center [1265, 98] width 342 height 34
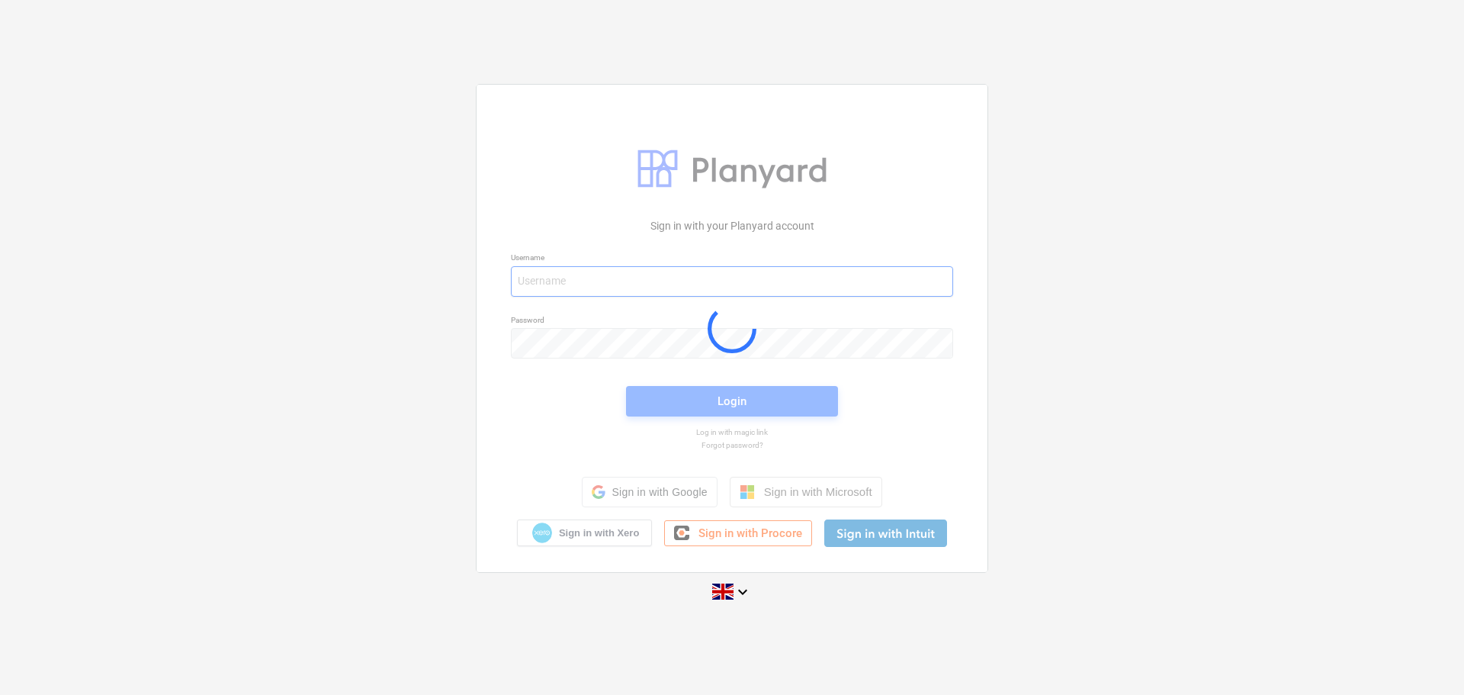
type input "[EMAIL_ADDRESS][DOMAIN_NAME]"
